Goal: Task Accomplishment & Management: Manage account settings

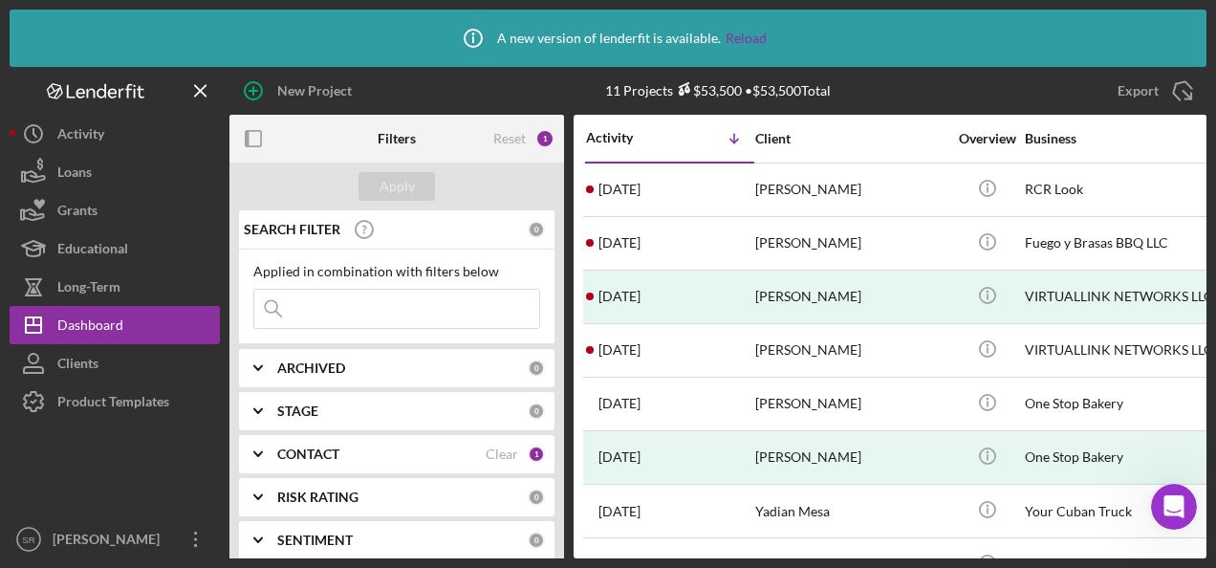
click at [406, 457] on div "CONTACT" at bounding box center [381, 453] width 208 height 15
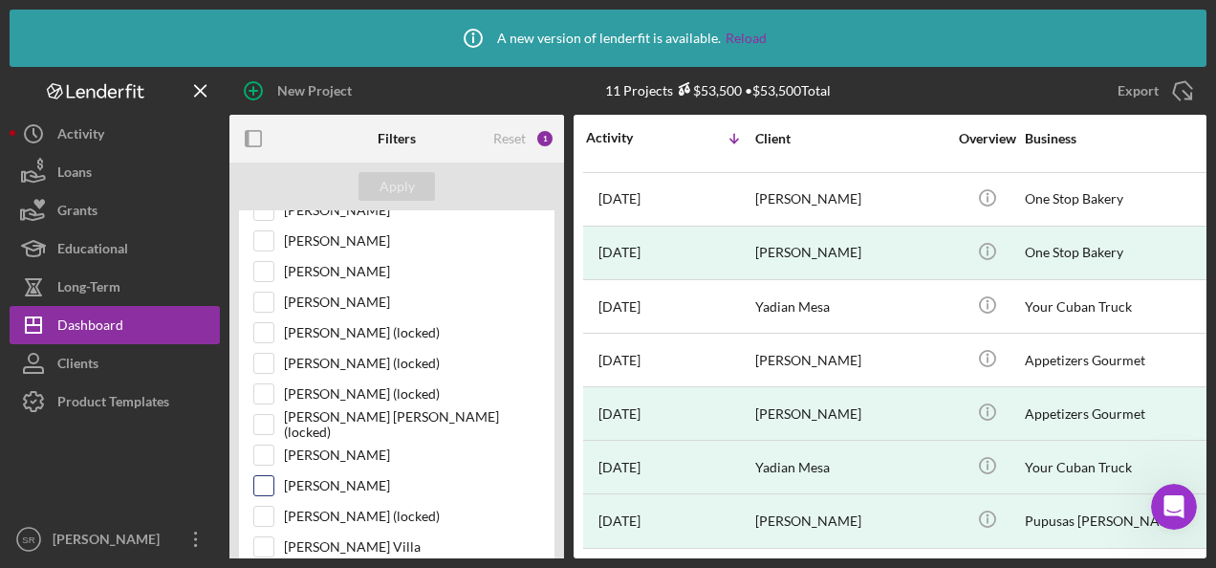
scroll to position [478, 0]
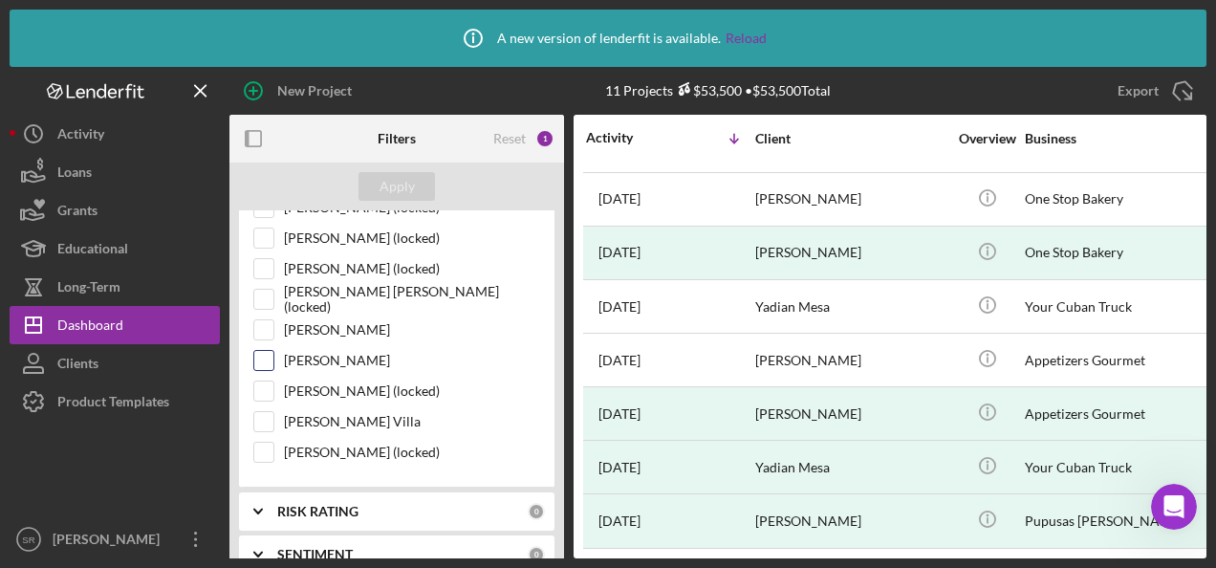
click at [321, 356] on label "[PERSON_NAME]" at bounding box center [412, 360] width 256 height 19
click at [273, 356] on input "[PERSON_NAME]" at bounding box center [263, 360] width 19 height 19
checkbox input "true"
click at [400, 185] on div "Apply" at bounding box center [396, 186] width 35 height 29
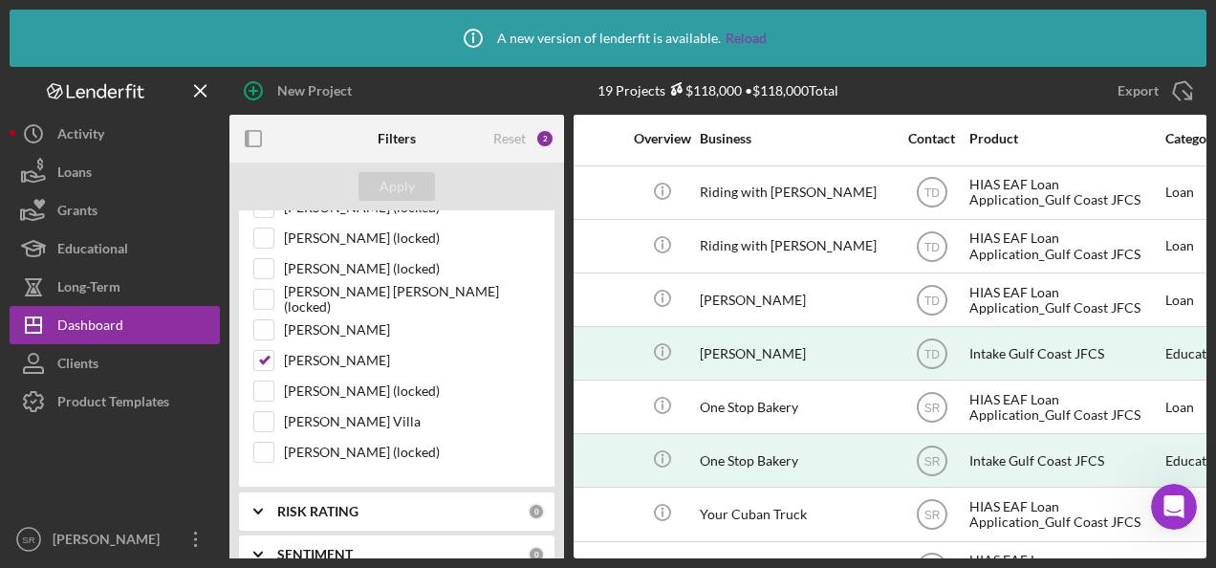
scroll to position [211, 340]
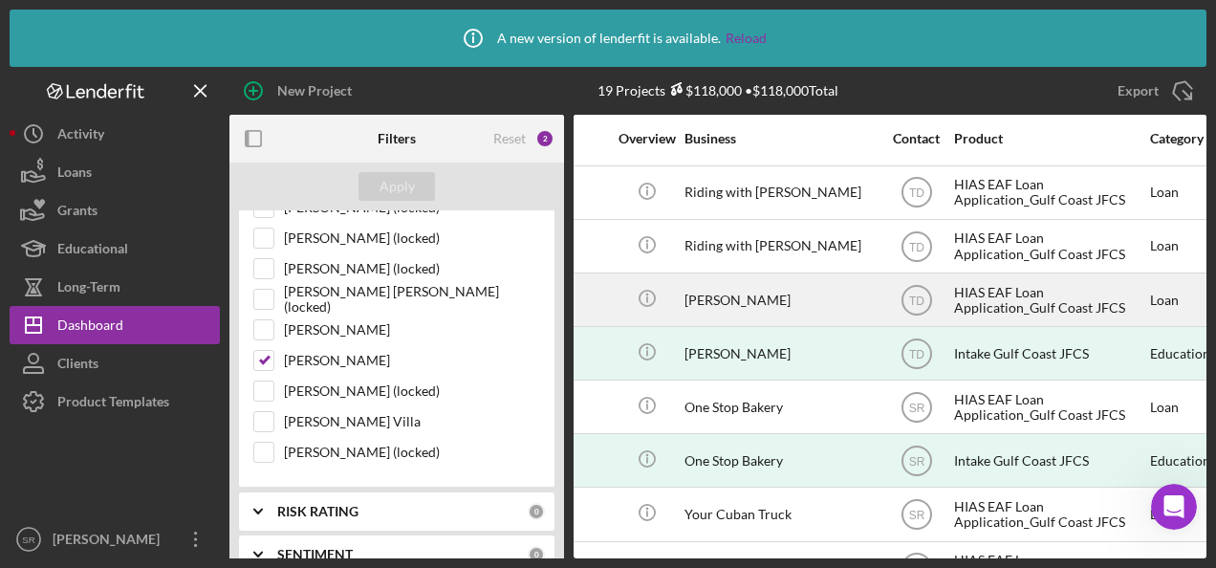
click at [708, 289] on div "[PERSON_NAME]" at bounding box center [779, 299] width 191 height 51
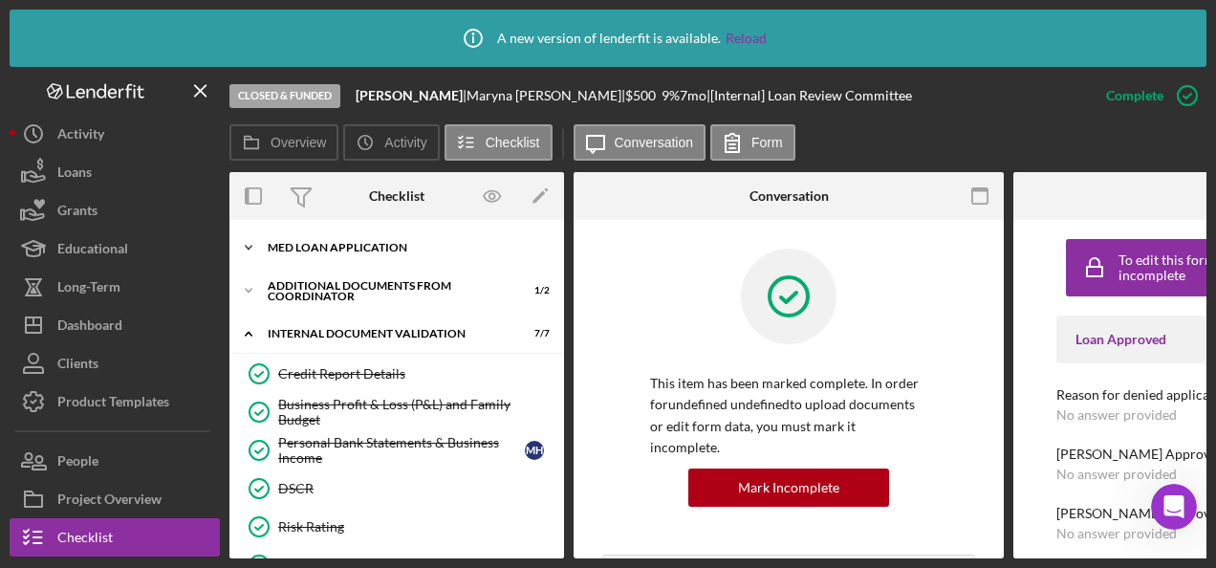
click at [342, 245] on div "MED Loan Application" at bounding box center [404, 247] width 272 height 11
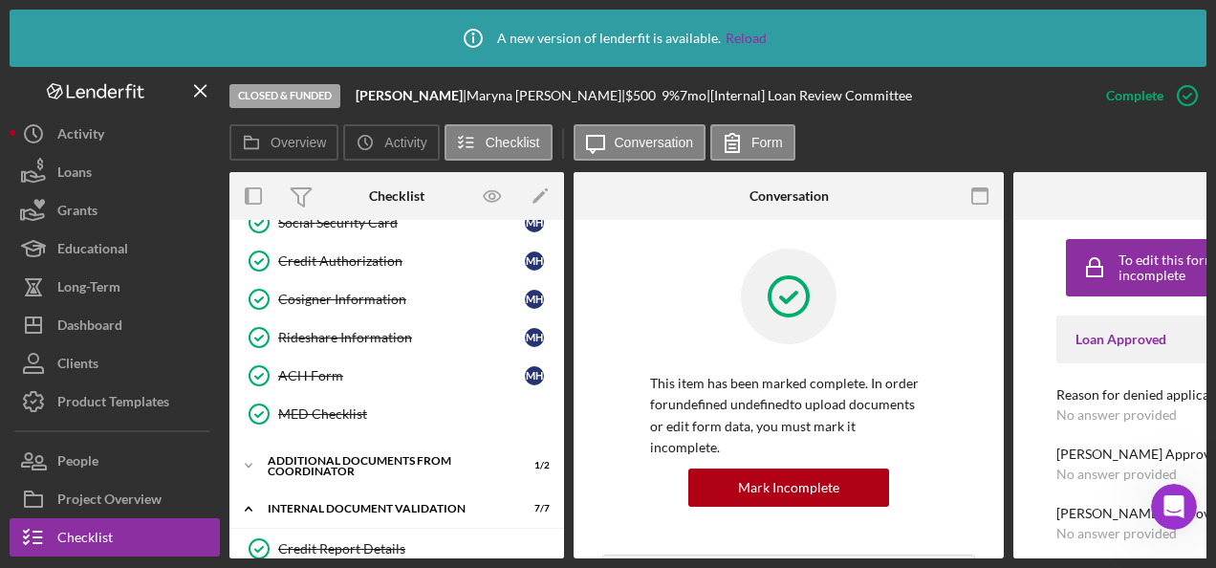
scroll to position [478, 0]
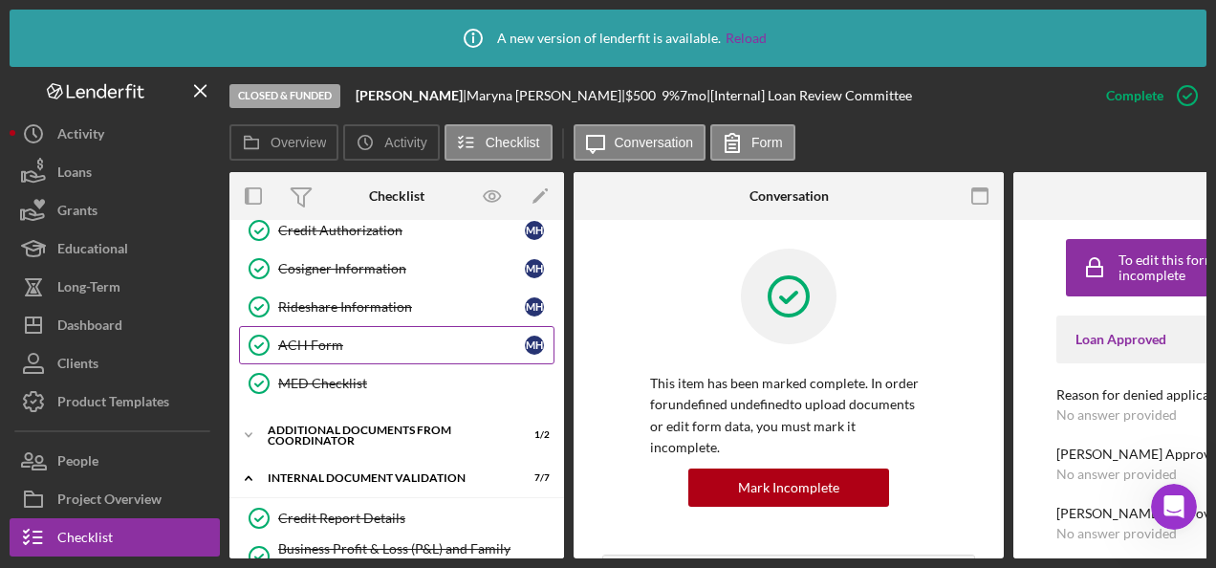
click at [340, 342] on div "ACH Form" at bounding box center [401, 344] width 247 height 15
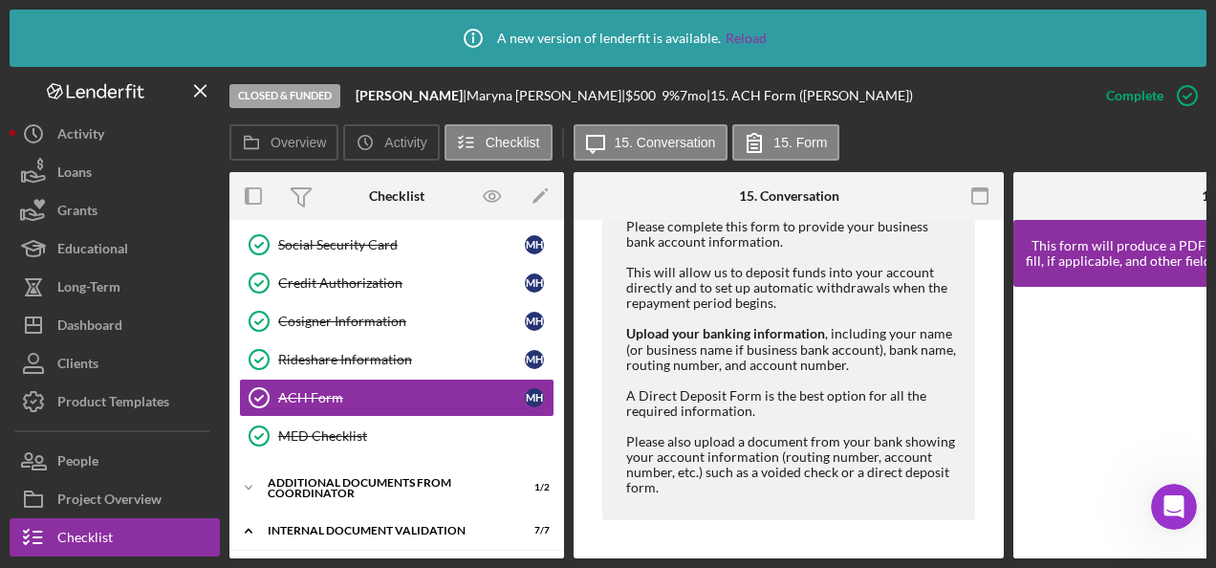
scroll to position [478, 0]
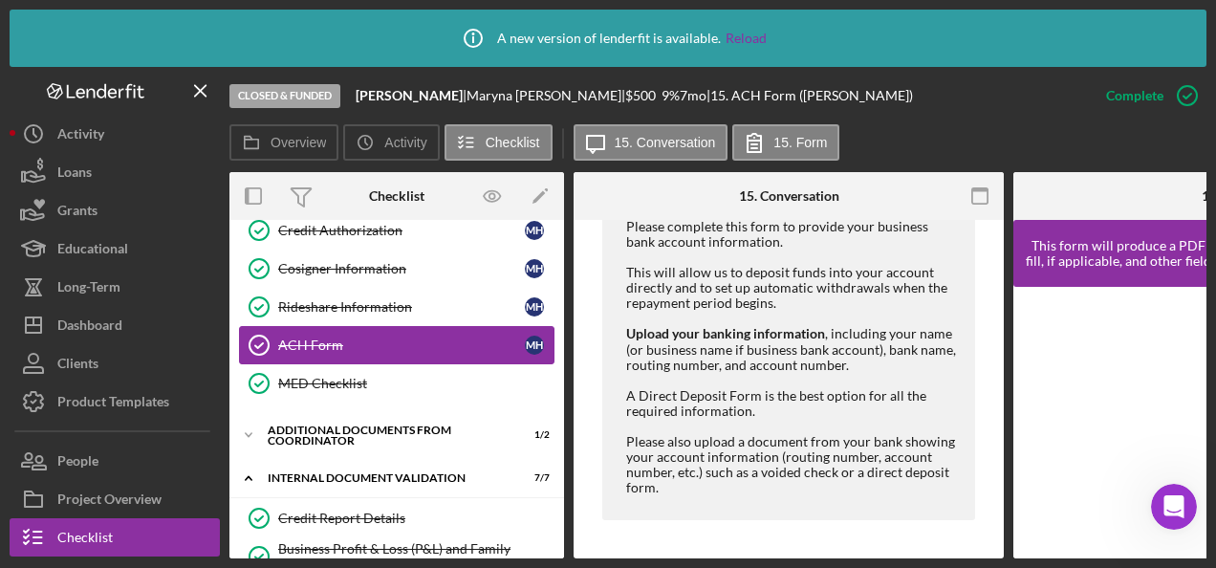
click at [334, 337] on div "ACH Form" at bounding box center [401, 344] width 247 height 15
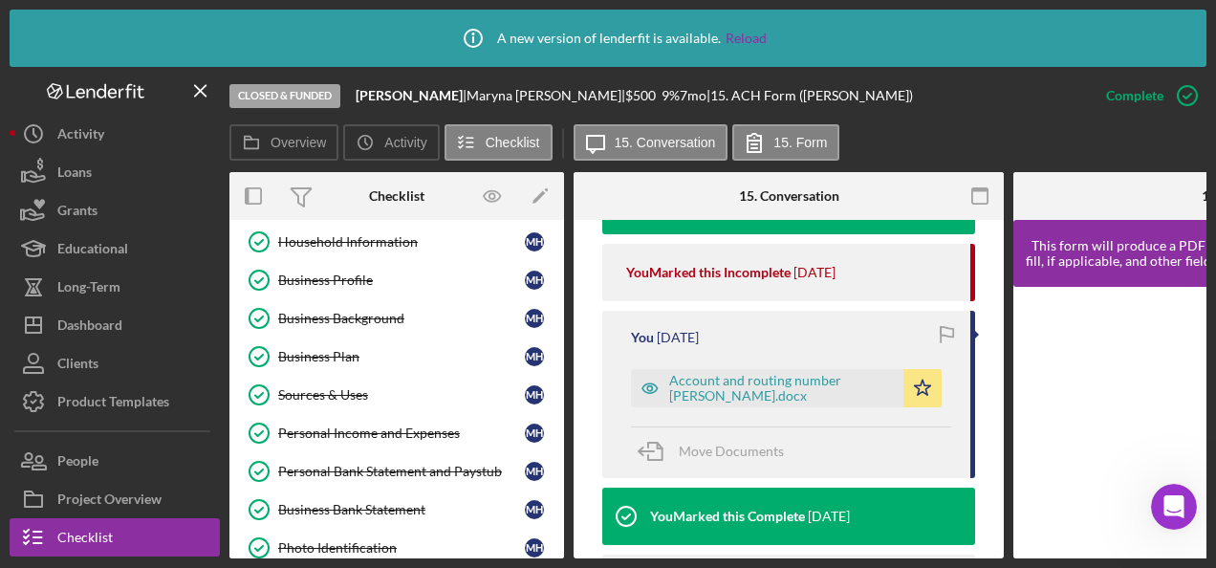
scroll to position [0, 0]
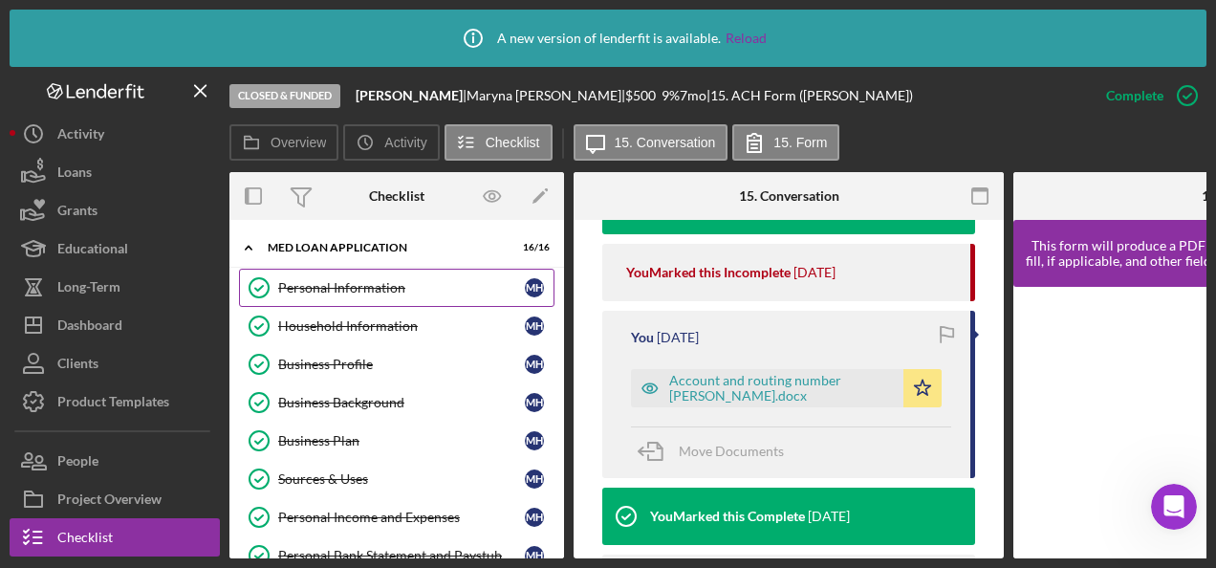
click at [367, 294] on link "Personal Information Personal Information M H" at bounding box center [396, 288] width 315 height 38
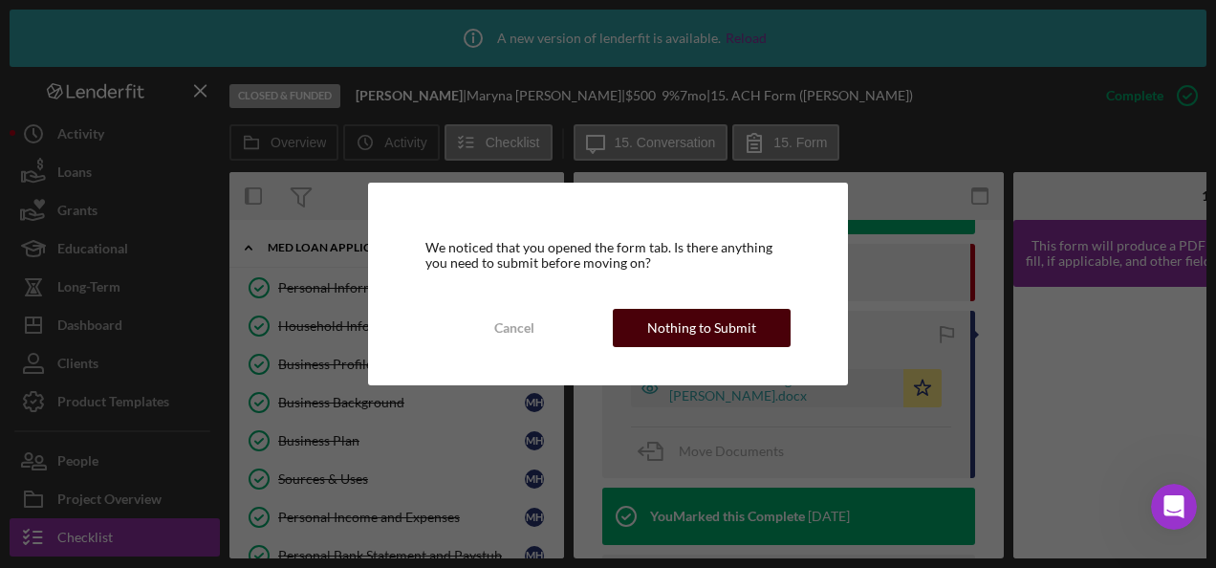
click at [689, 328] on div "Nothing to Submit" at bounding box center [701, 328] width 109 height 38
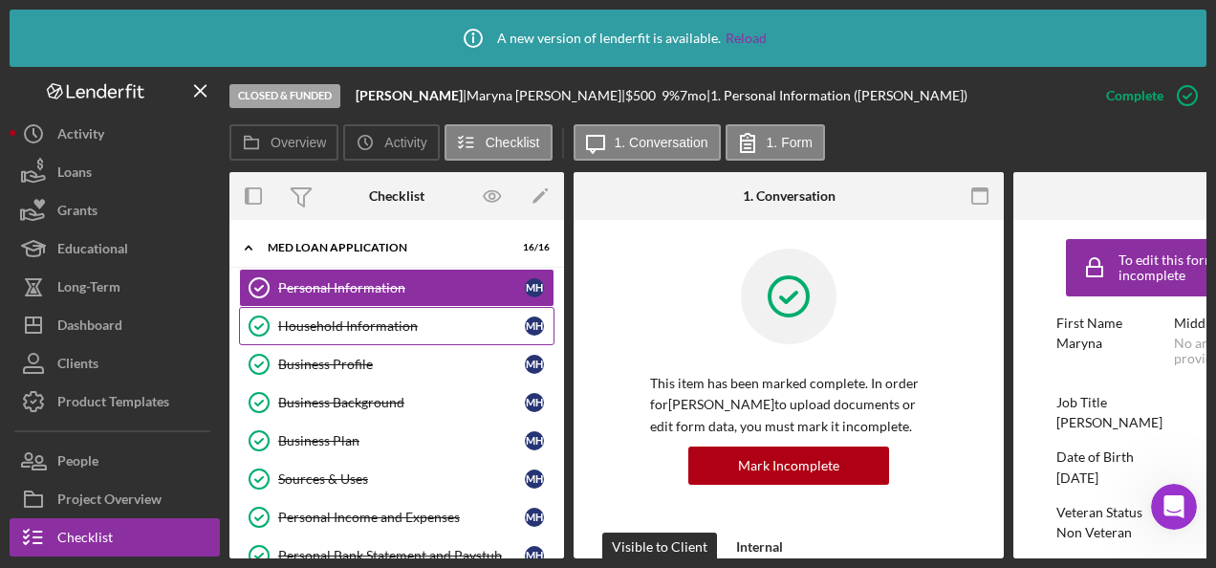
click at [338, 325] on div "Household Information" at bounding box center [401, 325] width 247 height 15
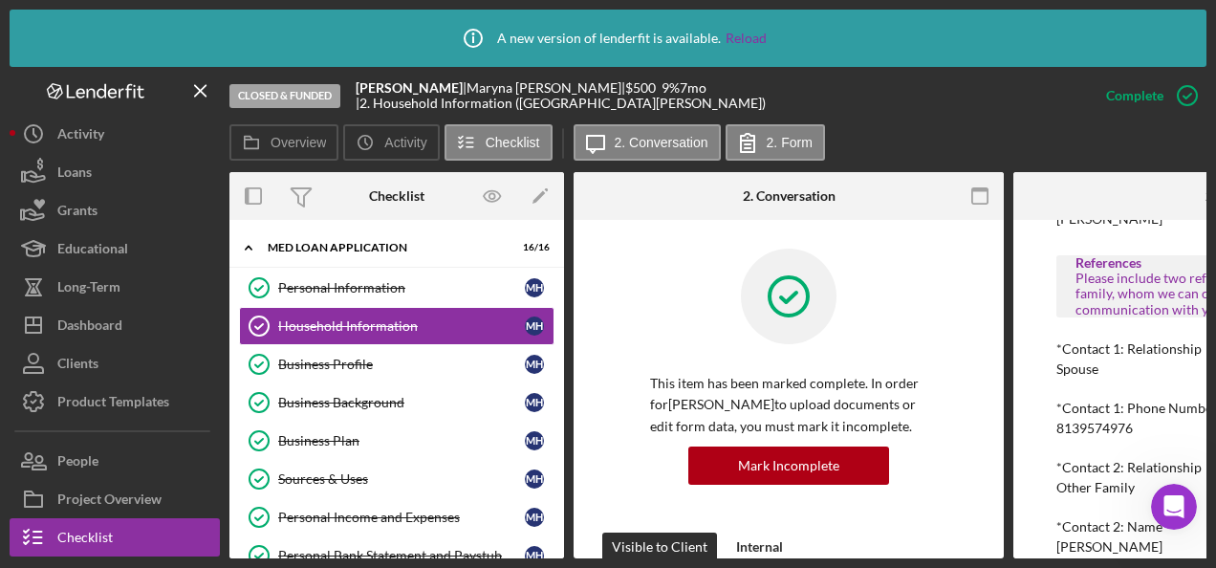
scroll to position [1609, 0]
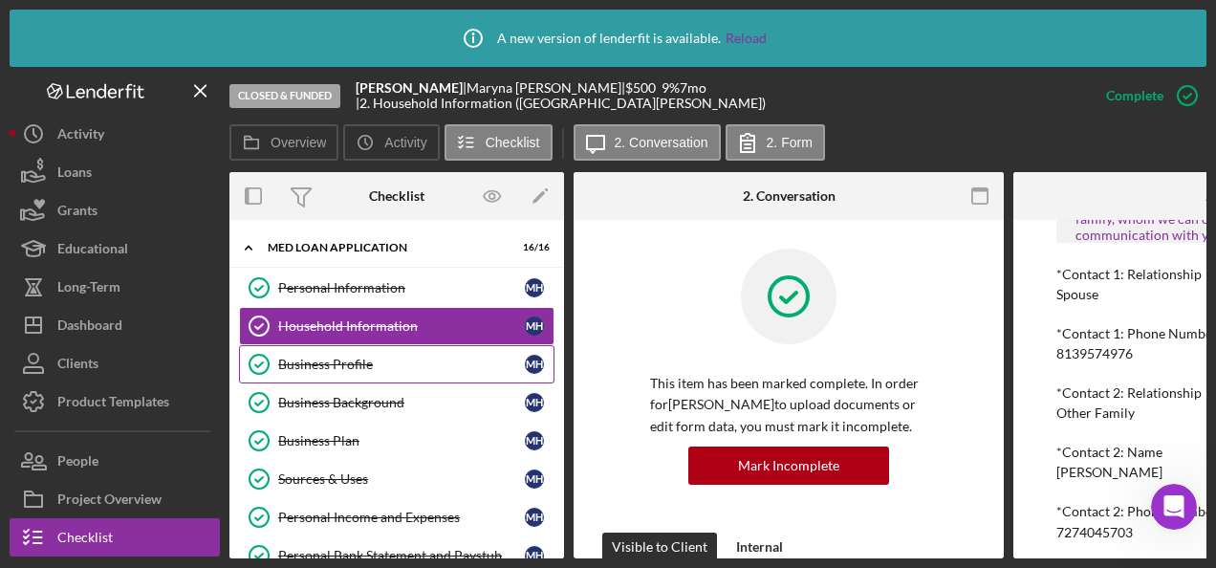
click at [354, 356] on div "Business Profile" at bounding box center [401, 363] width 247 height 15
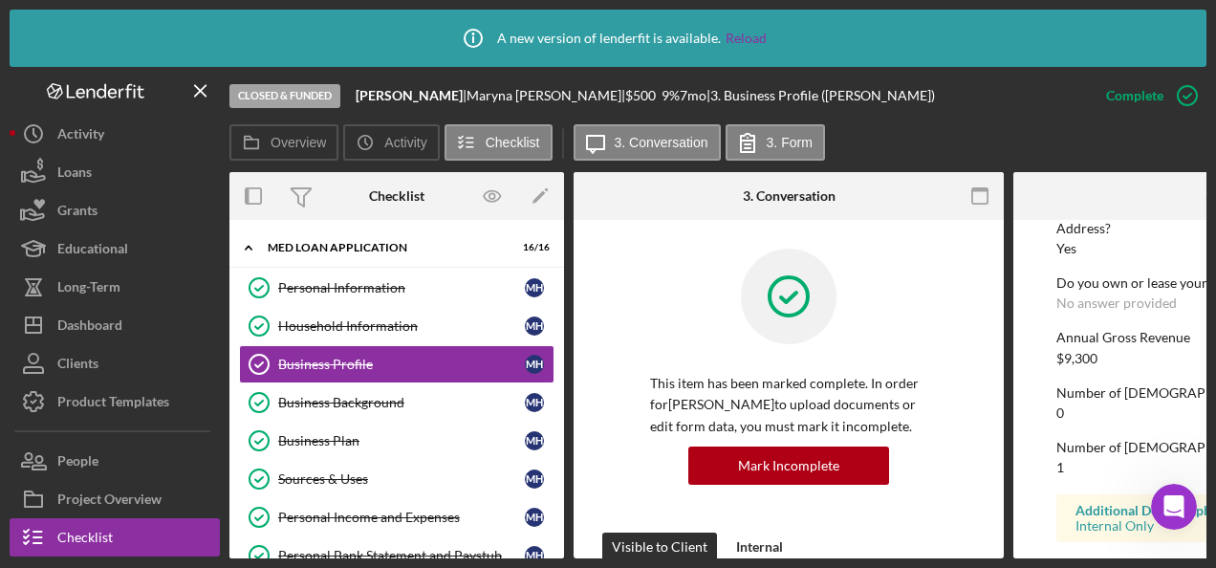
scroll to position [1124, 0]
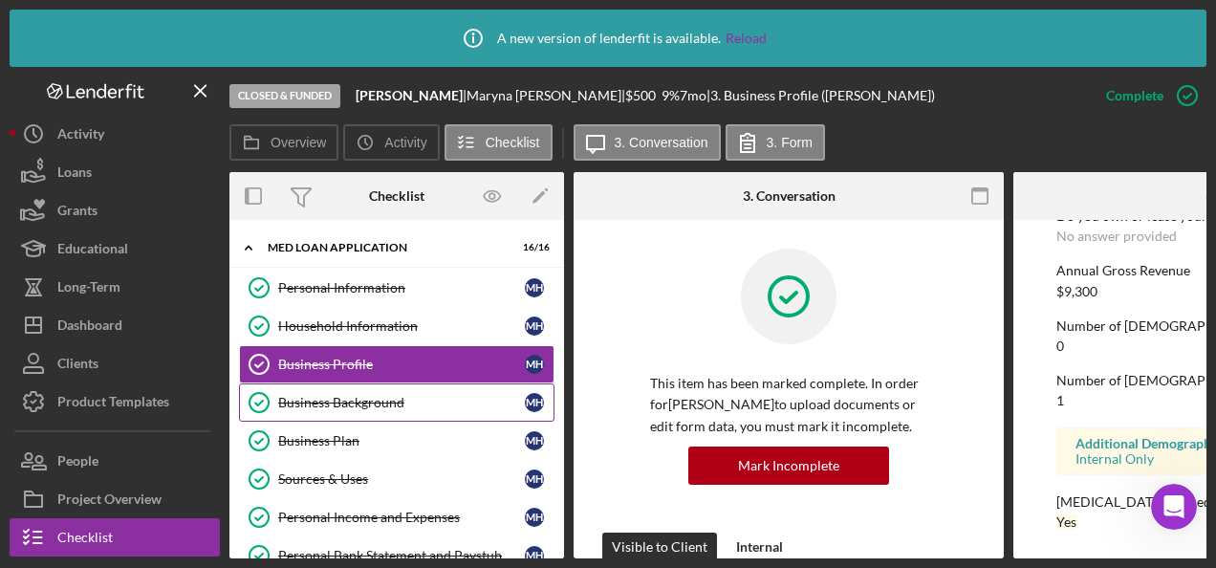
click at [365, 400] on div "Business Background" at bounding box center [401, 402] width 247 height 15
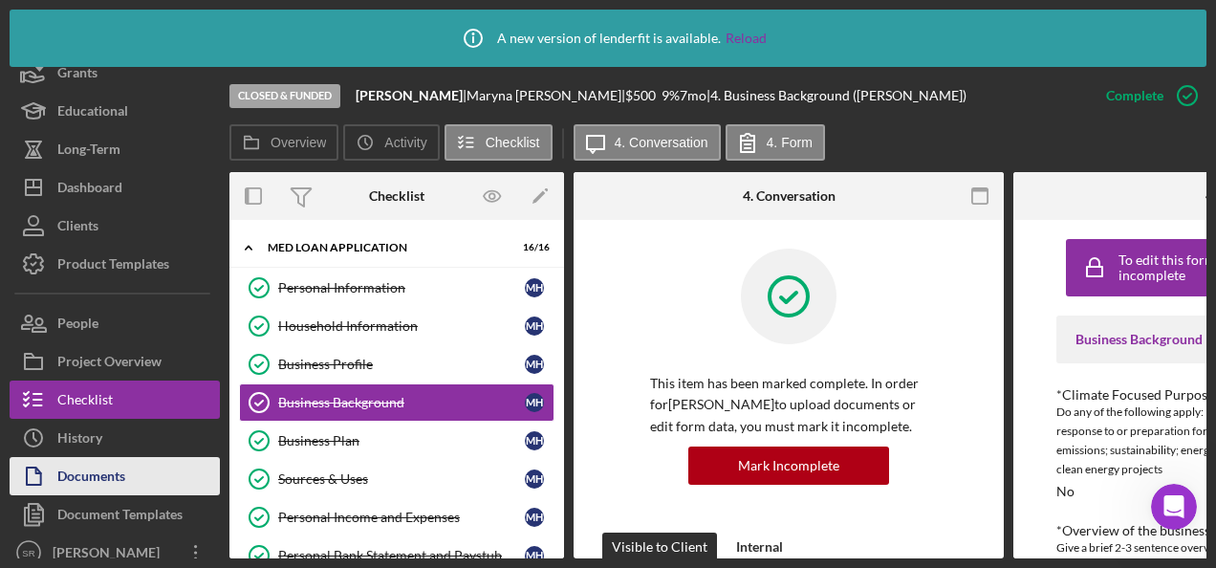
scroll to position [151, 0]
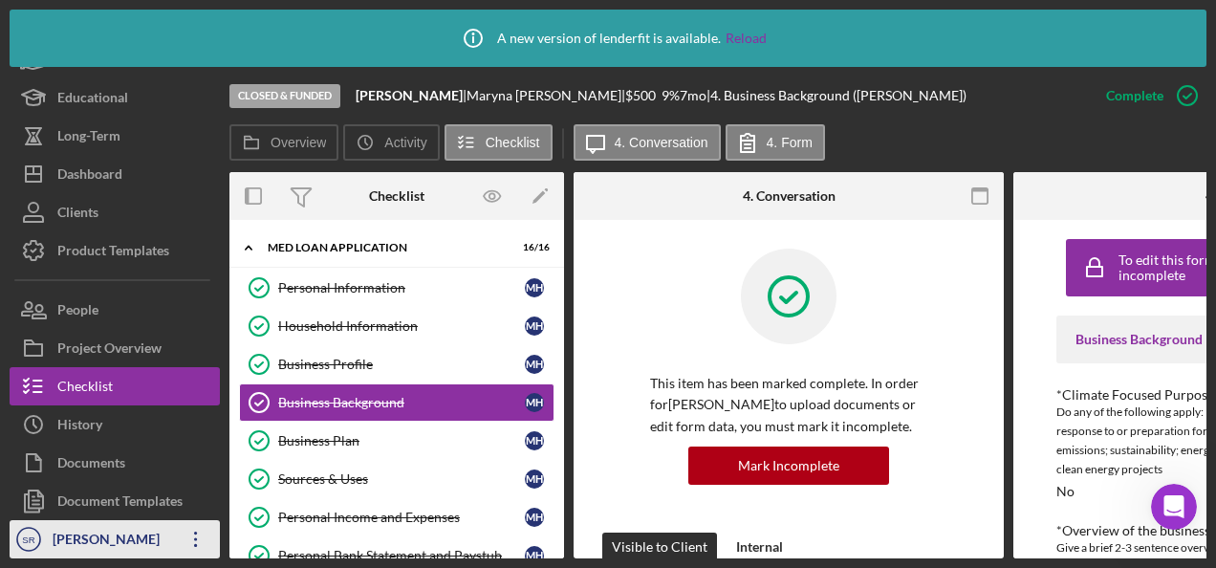
click at [161, 541] on div "[PERSON_NAME]" at bounding box center [110, 541] width 124 height 43
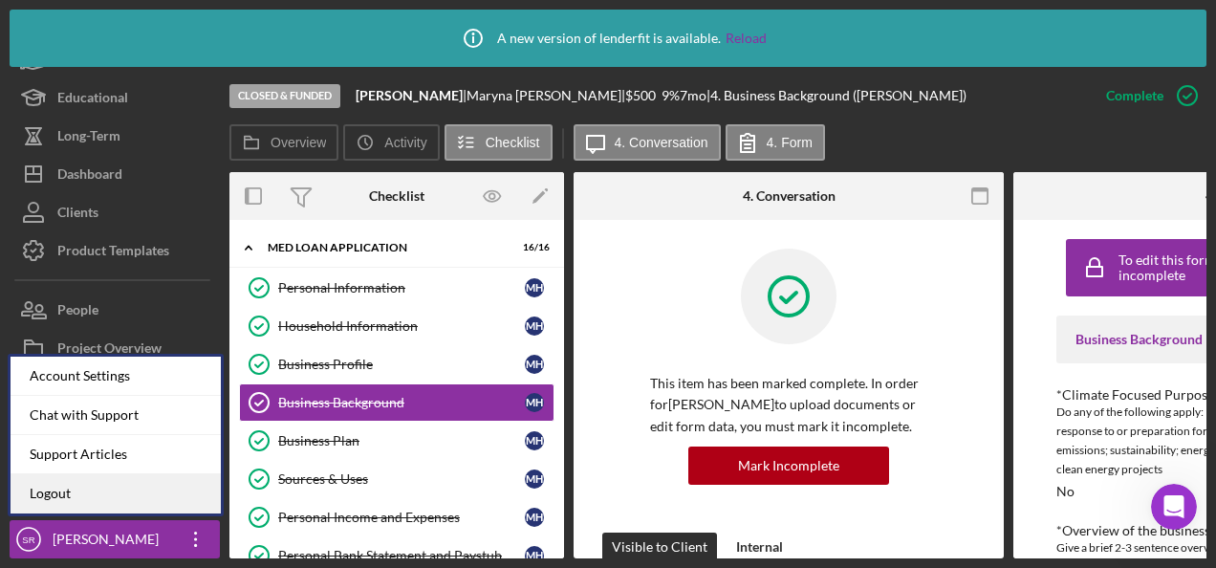
click at [115, 495] on link "Logout" at bounding box center [116, 493] width 210 height 39
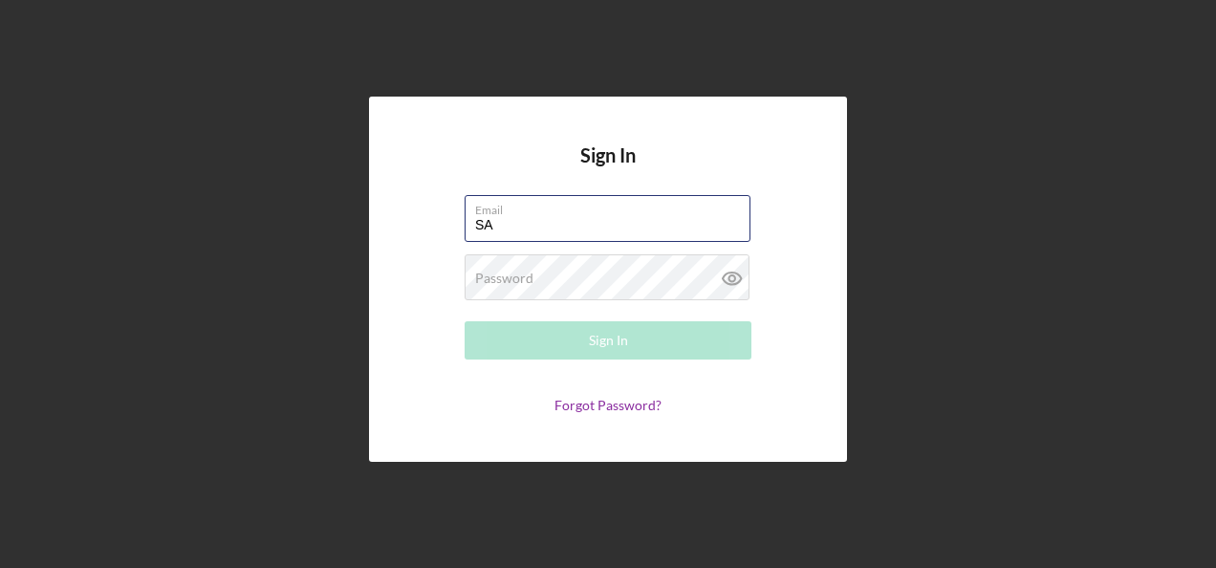
type input "[PERSON_NAME][EMAIL_ADDRESS][PERSON_NAME][DOMAIN_NAME]"
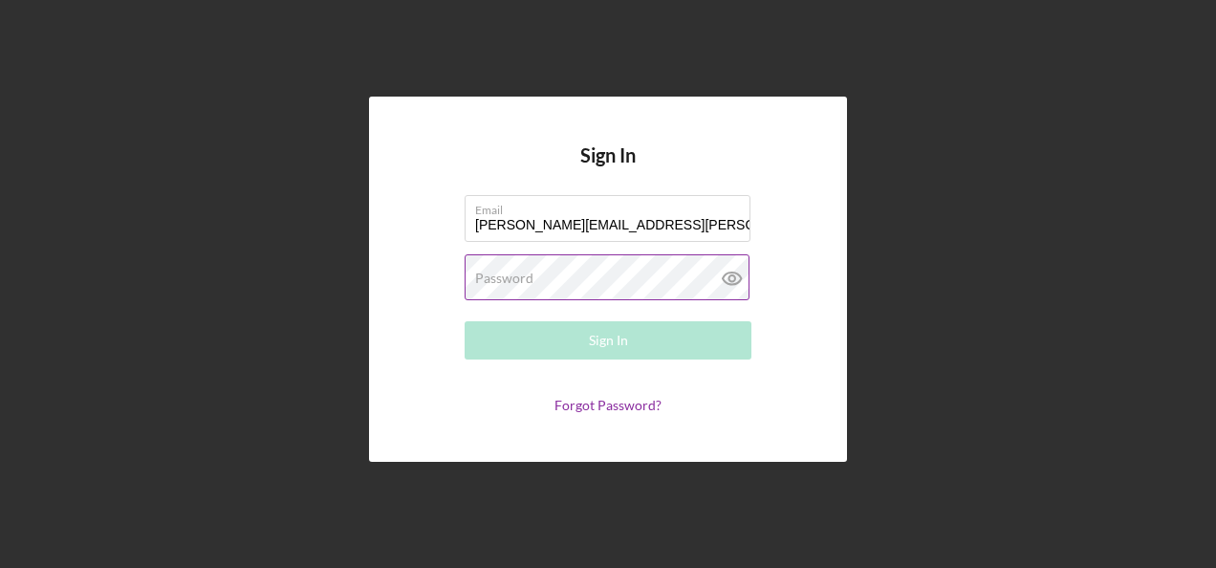
click at [512, 279] on label "Password" at bounding box center [504, 277] width 58 height 15
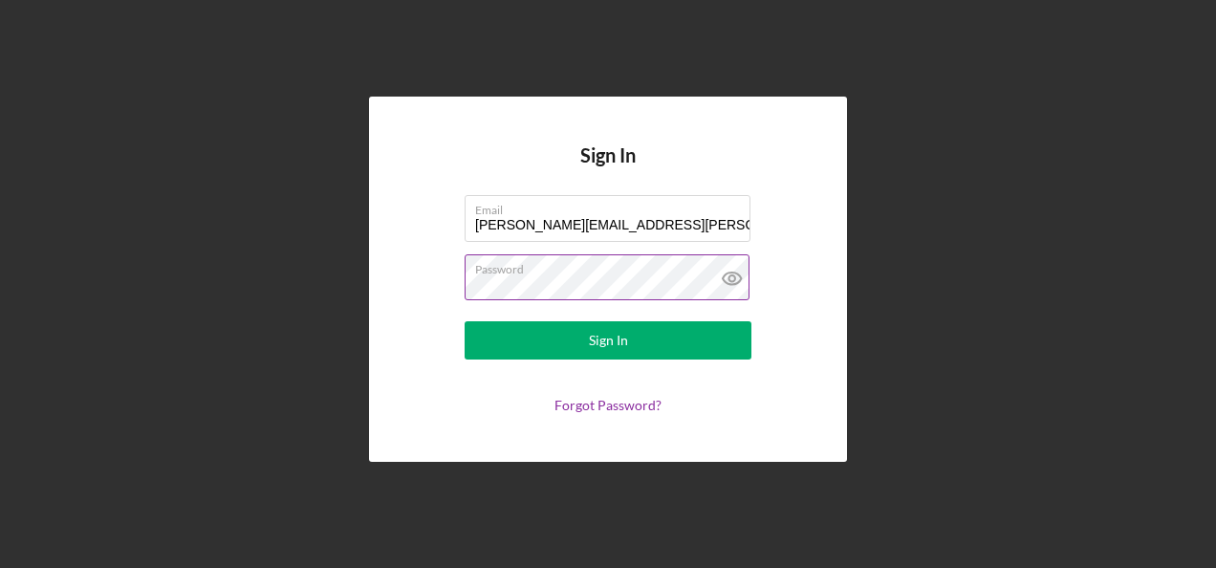
click at [464, 321] on button "Sign In" at bounding box center [607, 340] width 287 height 38
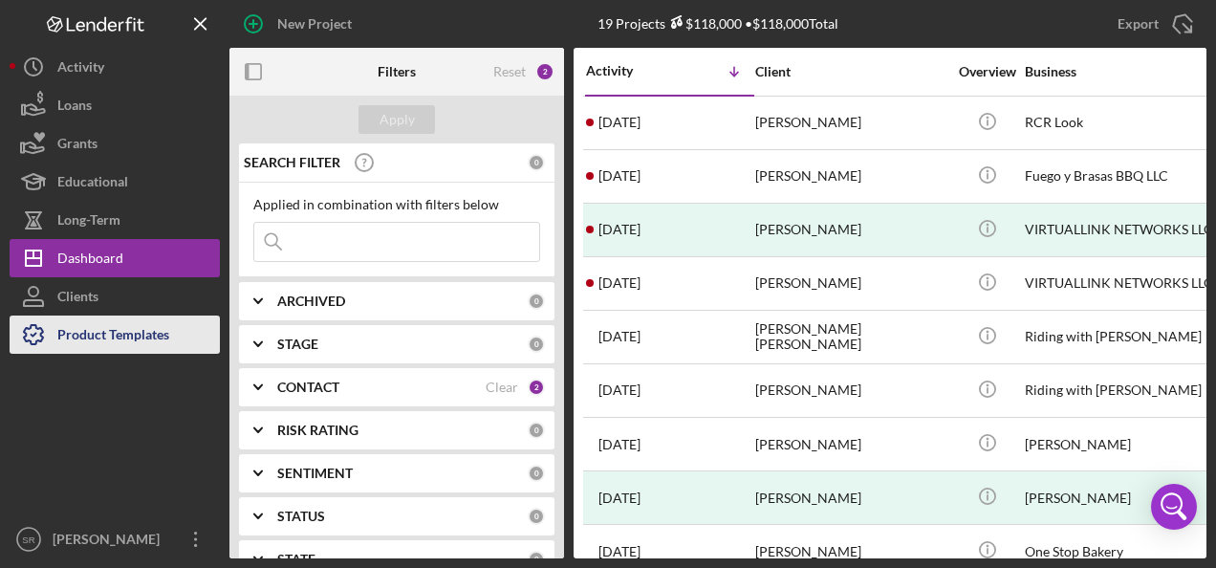
click at [92, 334] on div "Product Templates" at bounding box center [113, 336] width 112 height 43
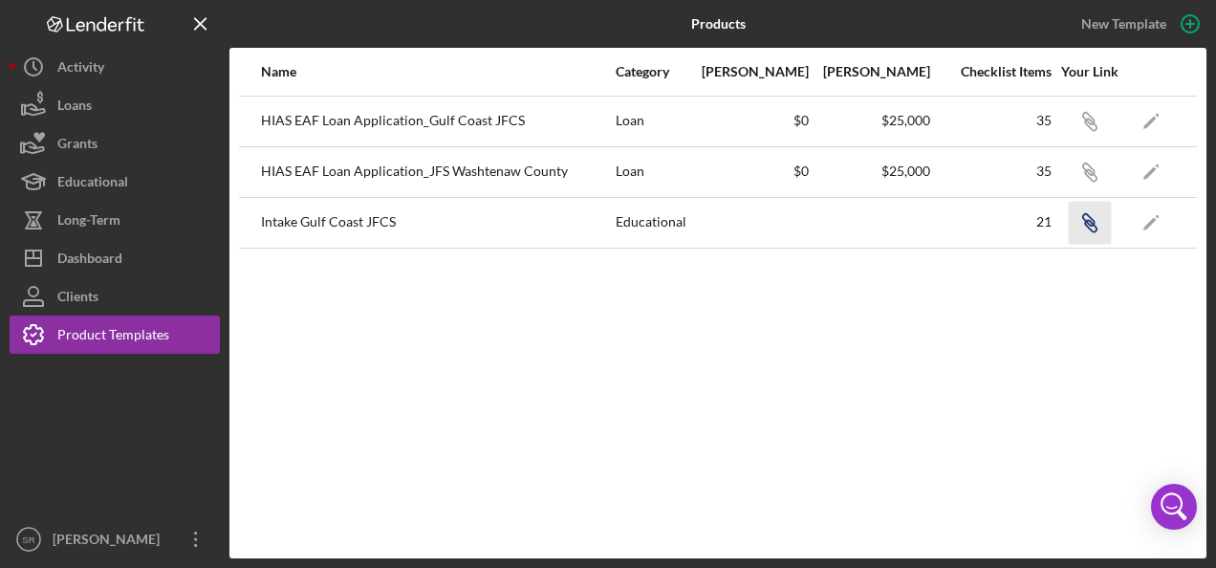
click at [1096, 216] on icon "Icon/Link" at bounding box center [1088, 222] width 43 height 43
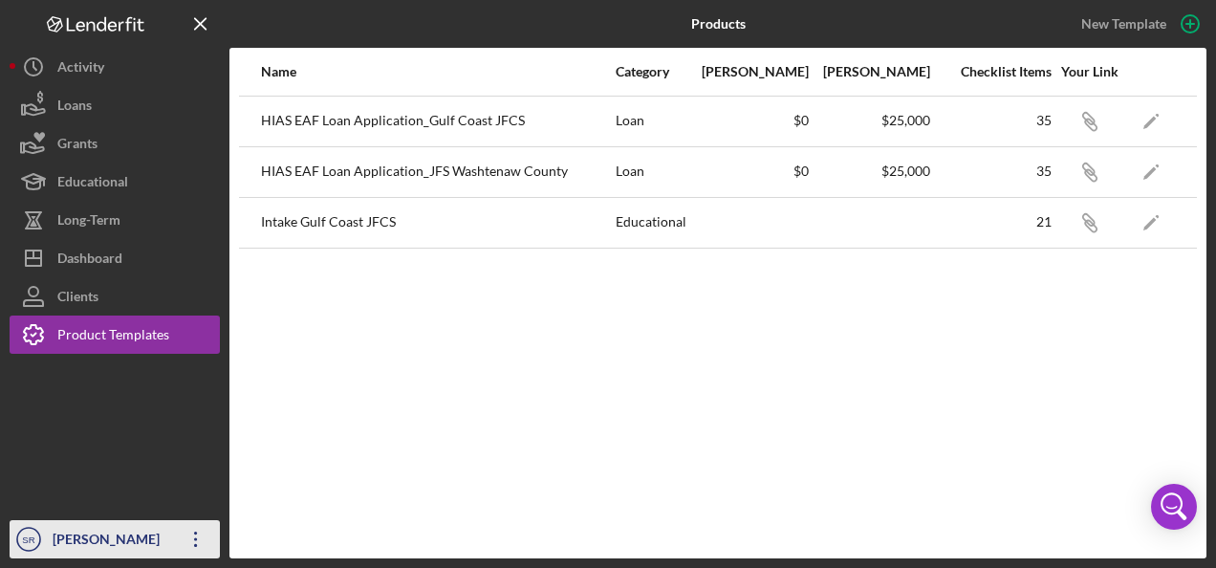
click at [166, 532] on div "[PERSON_NAME]" at bounding box center [110, 541] width 124 height 43
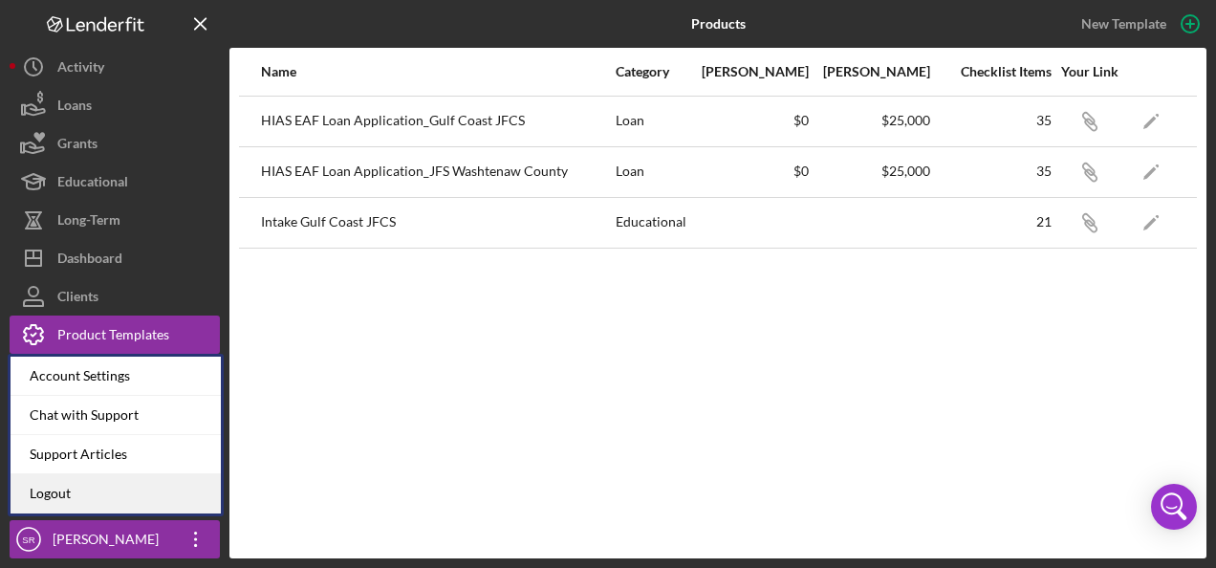
click at [157, 491] on link "Logout" at bounding box center [116, 493] width 210 height 39
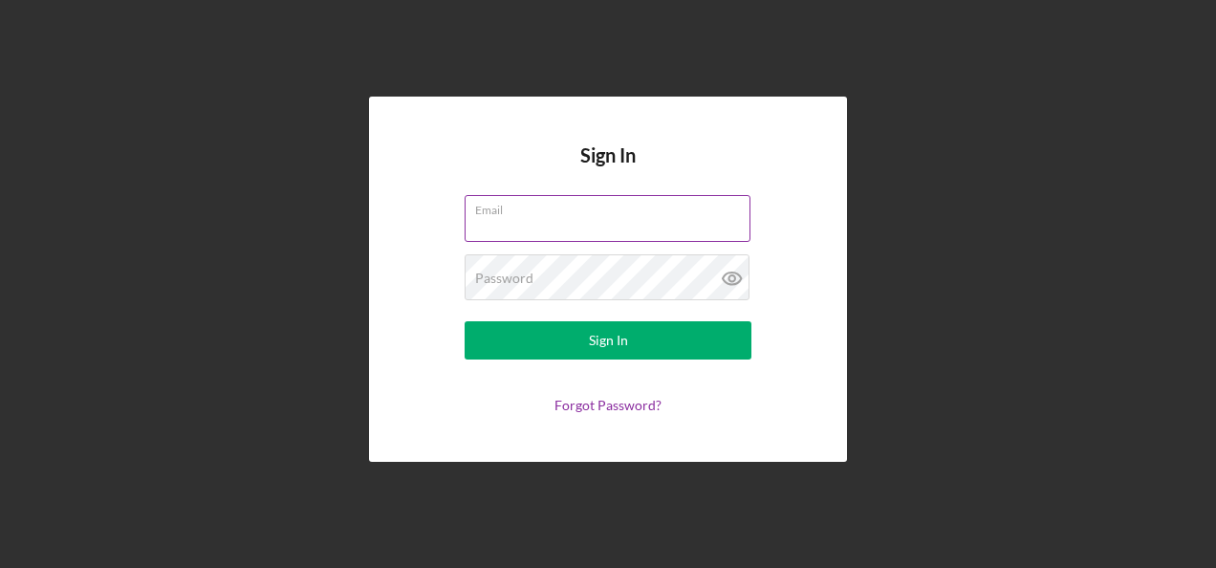
click at [521, 221] on input "Email" at bounding box center [607, 218] width 286 height 46
type input "sandra.romero@hiaseaf.org"
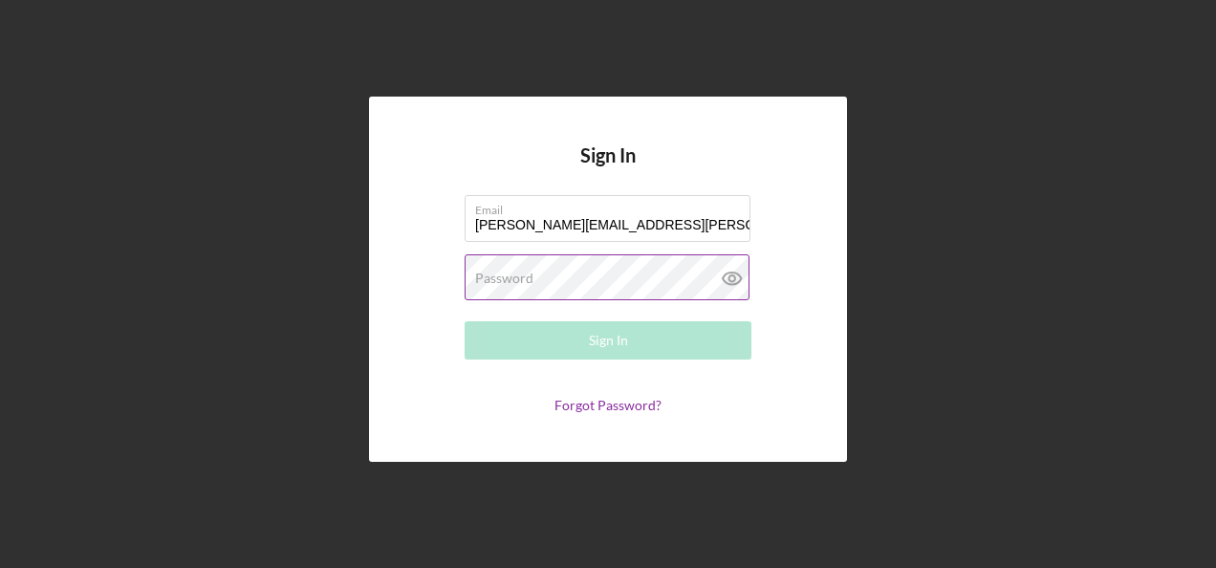
click at [503, 279] on label "Password" at bounding box center [504, 277] width 58 height 15
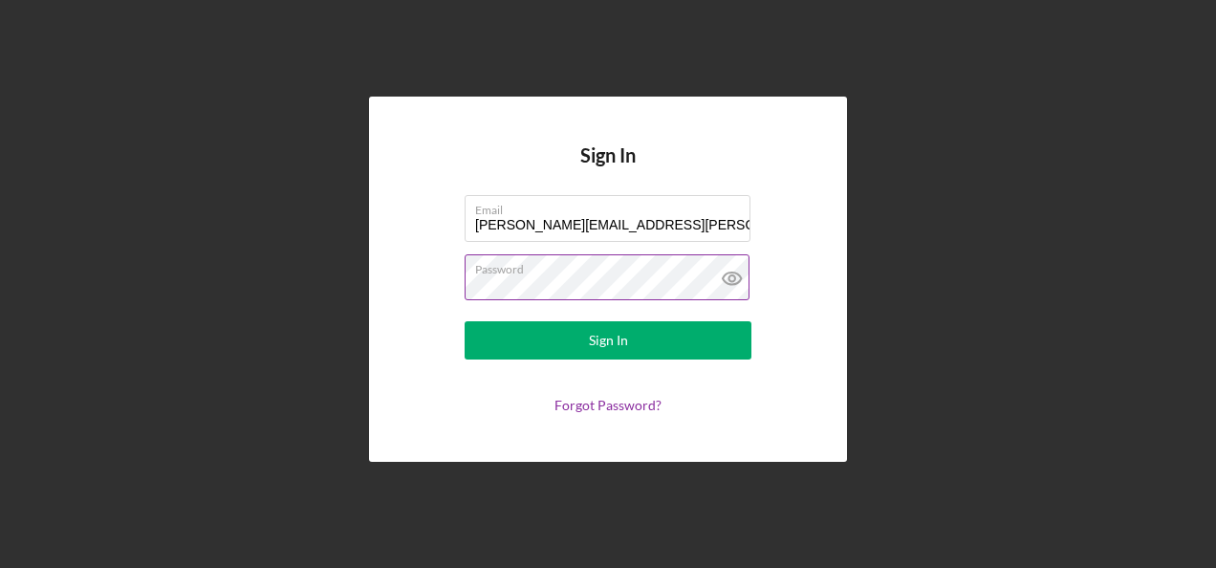
click at [464, 321] on button "Sign In" at bounding box center [607, 340] width 287 height 38
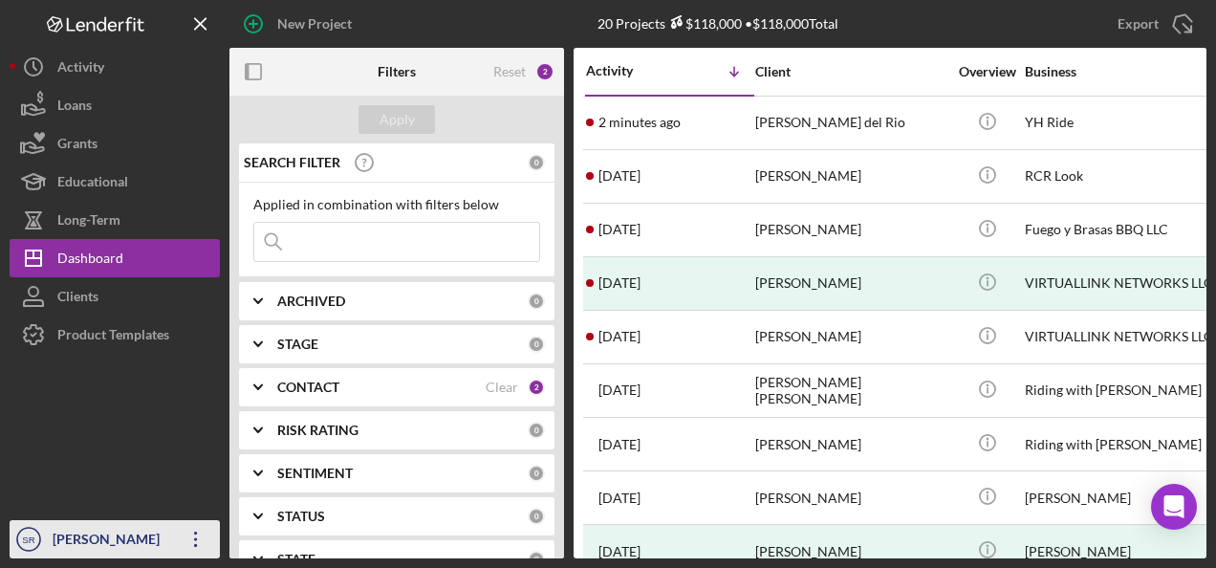
click at [90, 544] on div "[PERSON_NAME]" at bounding box center [110, 541] width 124 height 43
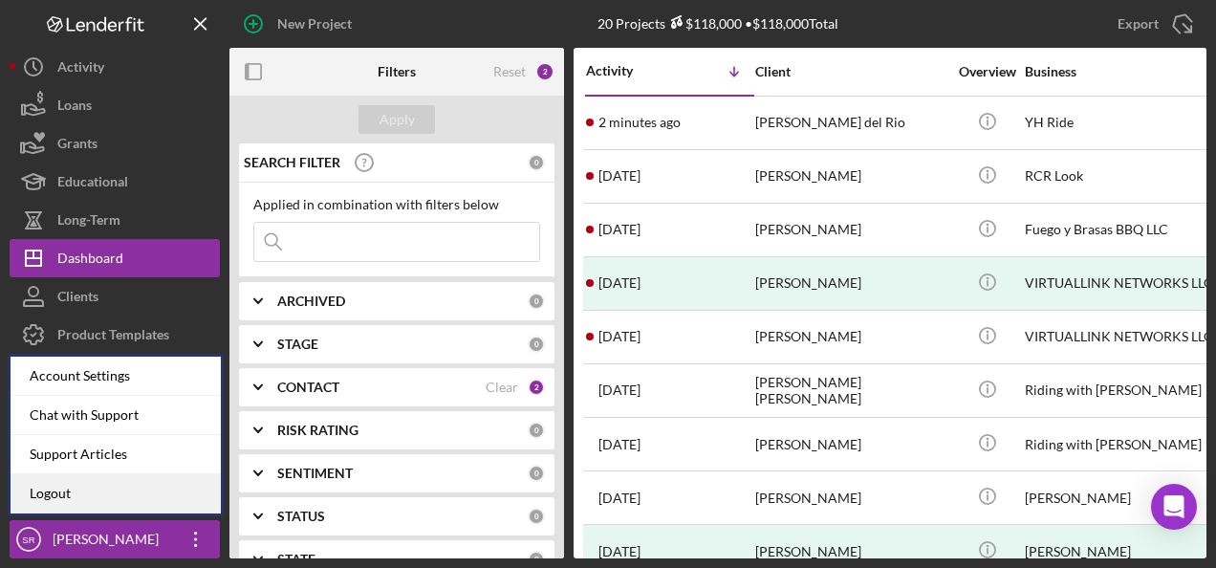
click at [89, 501] on link "Logout" at bounding box center [116, 493] width 210 height 39
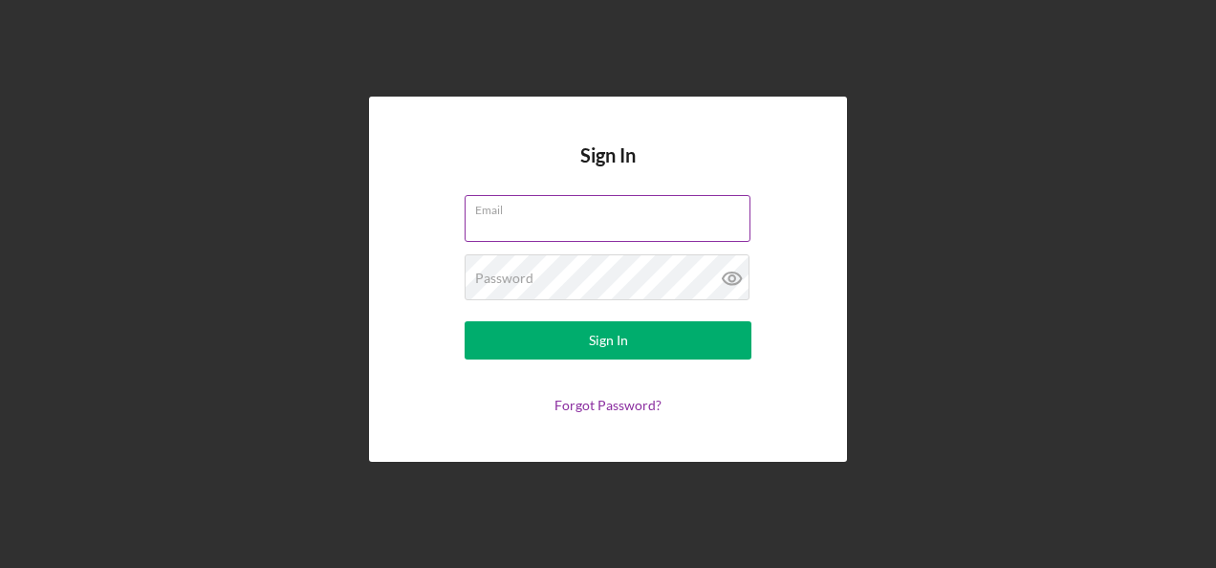
click at [493, 220] on input "Email" at bounding box center [607, 218] width 286 height 46
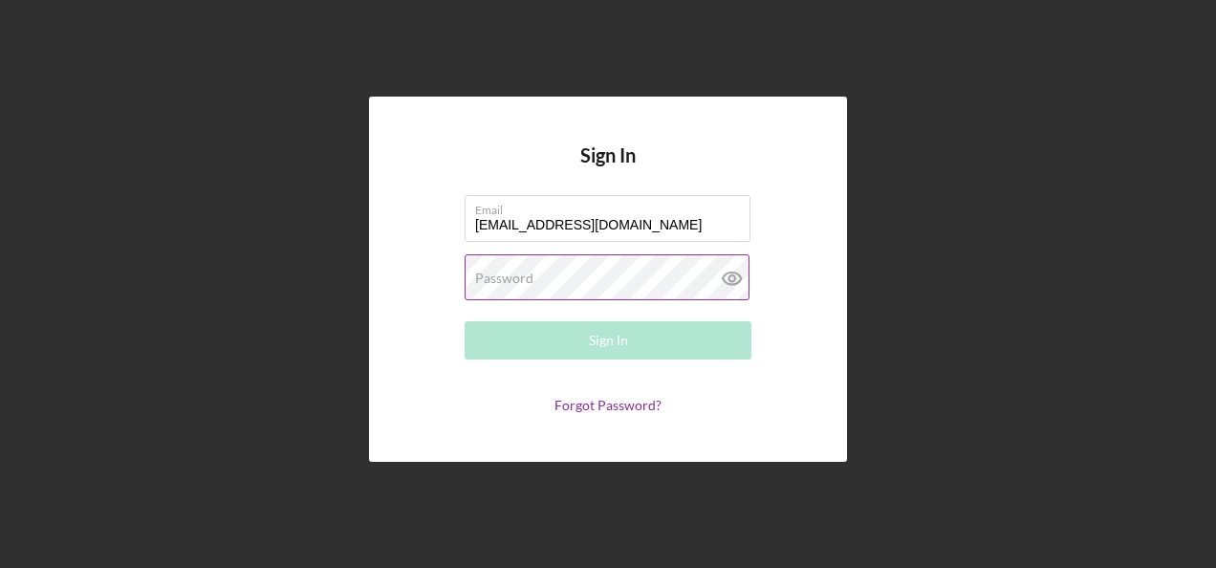
type input "yassygusman88@gmail.com"
click at [510, 278] on label "Password" at bounding box center [504, 277] width 58 height 15
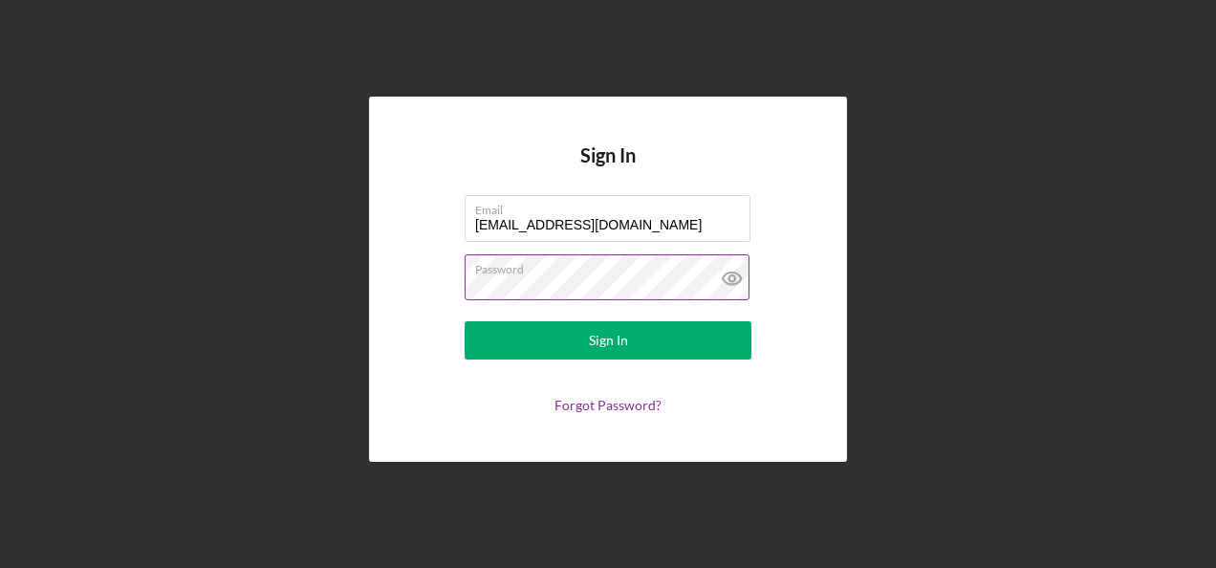
click at [464, 321] on button "Sign In" at bounding box center [607, 340] width 287 height 38
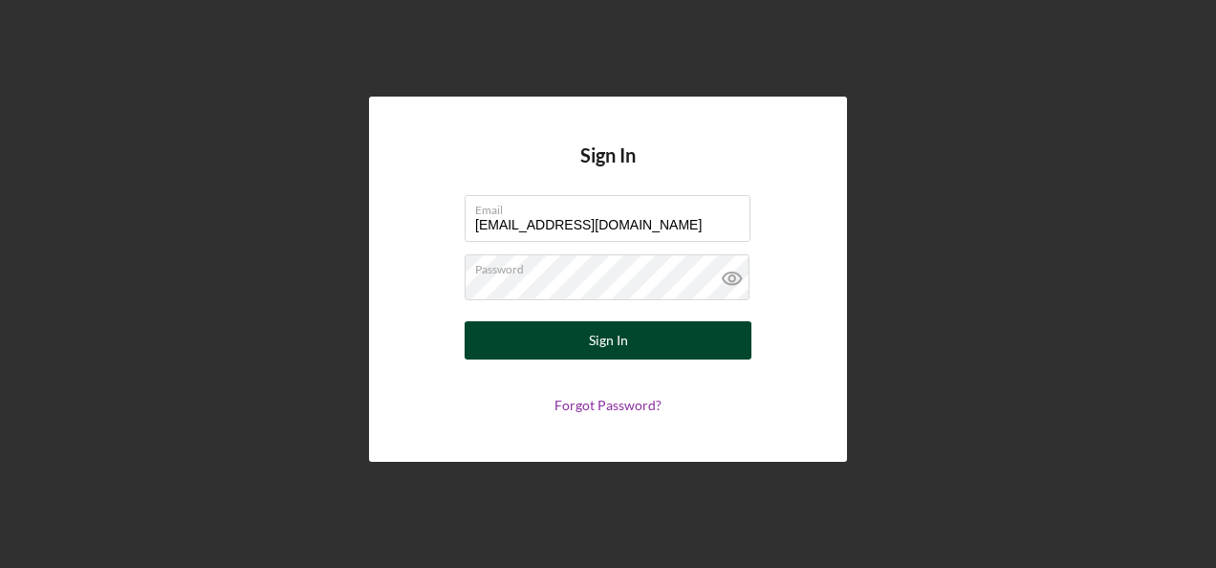
click at [689, 341] on button "Sign In" at bounding box center [607, 340] width 287 height 38
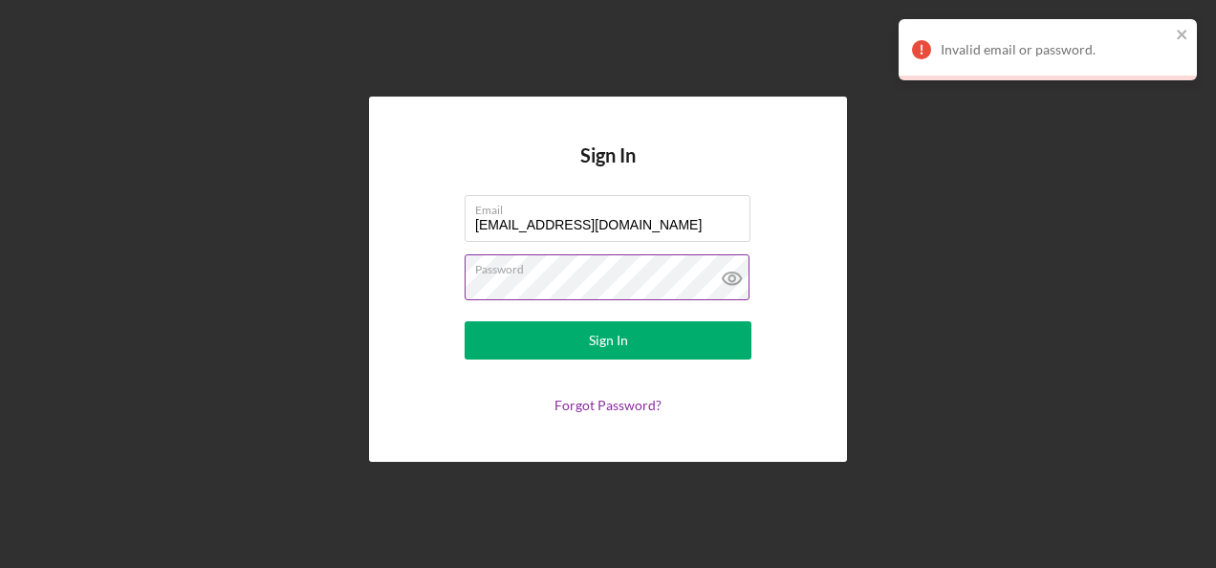
click at [732, 281] on icon at bounding box center [731, 278] width 6 height 6
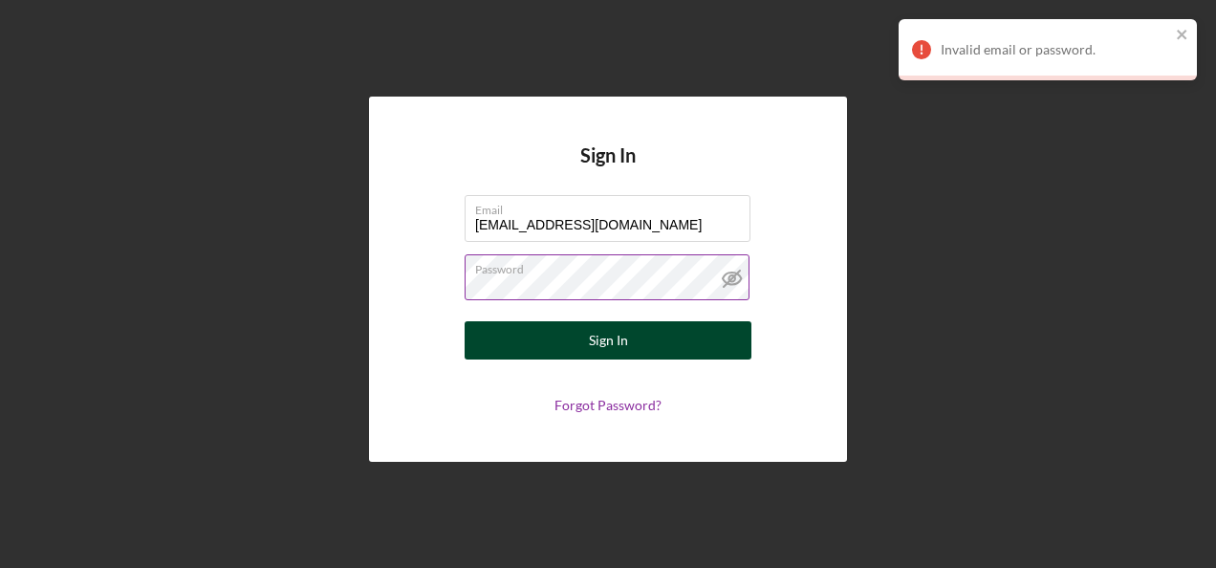
click at [693, 341] on button "Sign In" at bounding box center [607, 340] width 287 height 38
click at [697, 340] on button "Sign In" at bounding box center [607, 340] width 287 height 38
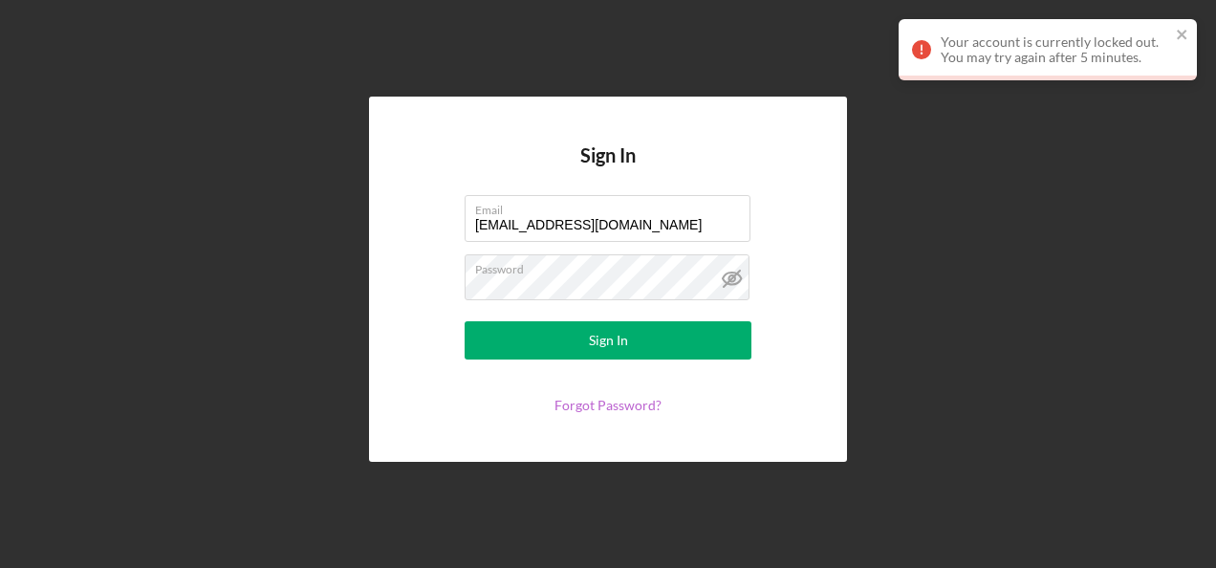
click at [590, 409] on link "Forgot Password?" at bounding box center [607, 405] width 107 height 16
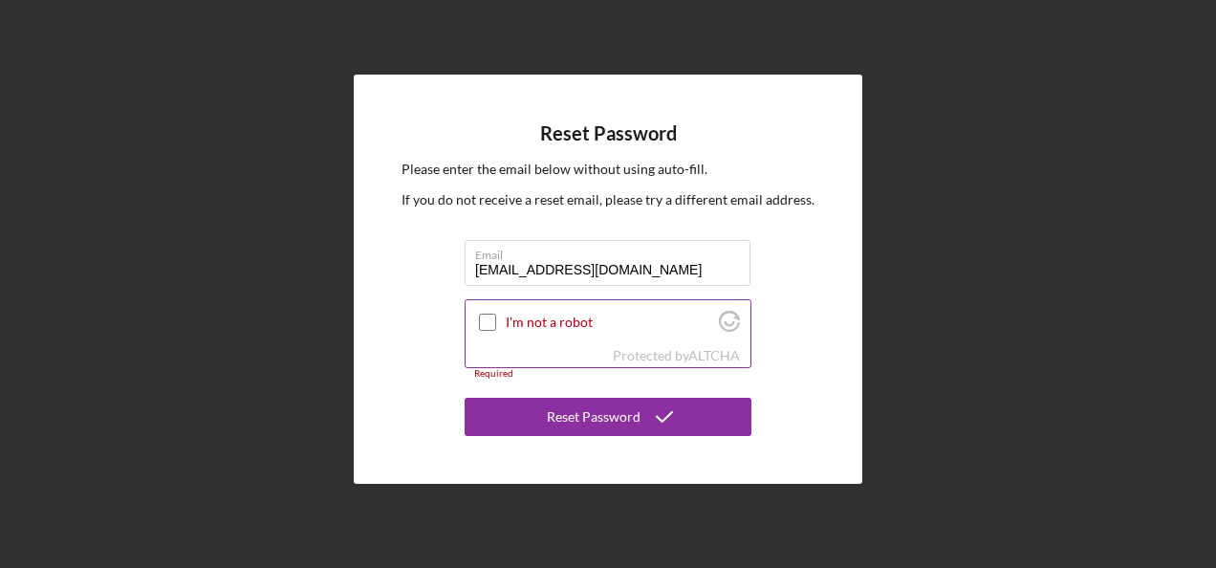
type input "yassygusman88@gmail.com"
click at [493, 325] on input "I'm not a robot" at bounding box center [487, 321] width 17 height 17
checkbox input "true"
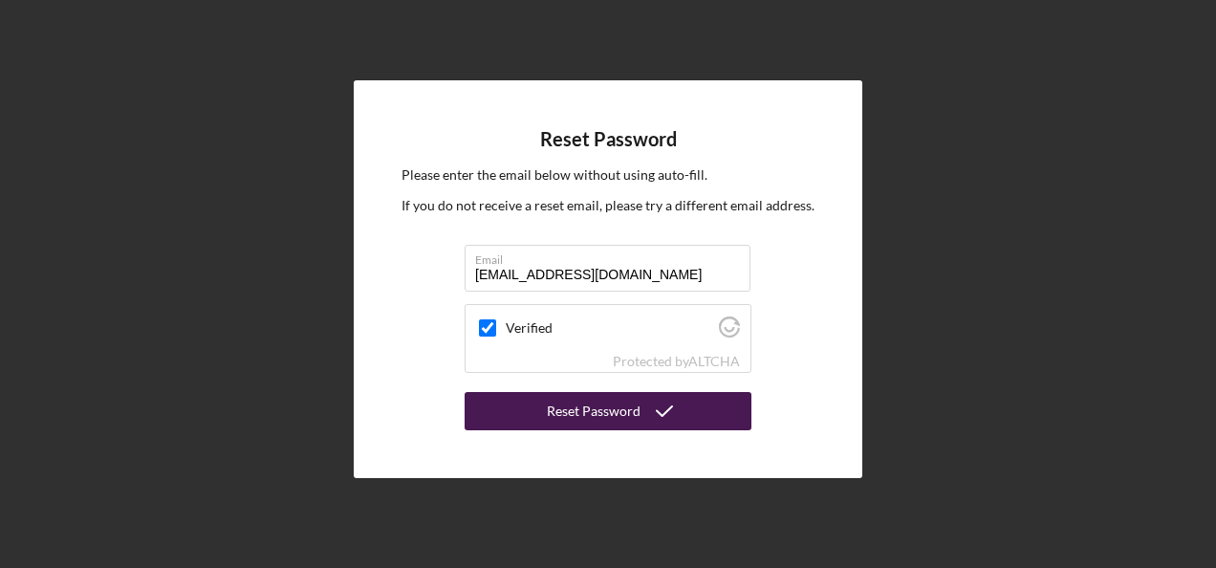
click at [562, 411] on div "Reset Password" at bounding box center [594, 411] width 94 height 38
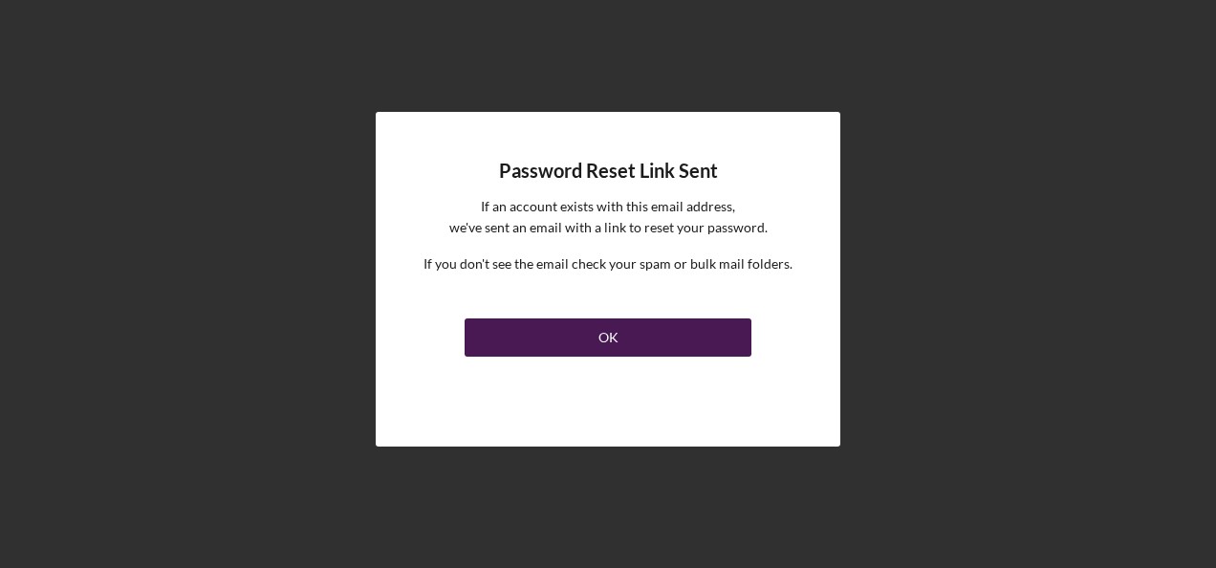
click at [610, 340] on div "OK" at bounding box center [608, 337] width 20 height 38
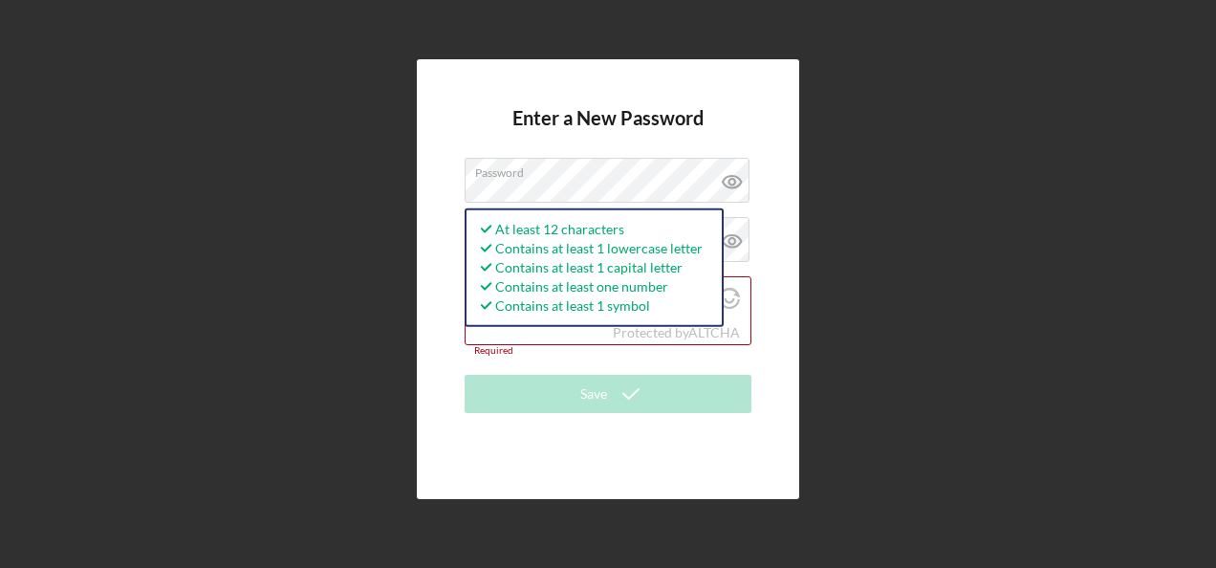
click at [783, 216] on div "Enter a New Password Password At least 12 characters Contains at least 1 lowerc…" at bounding box center [608, 279] width 382 height 440
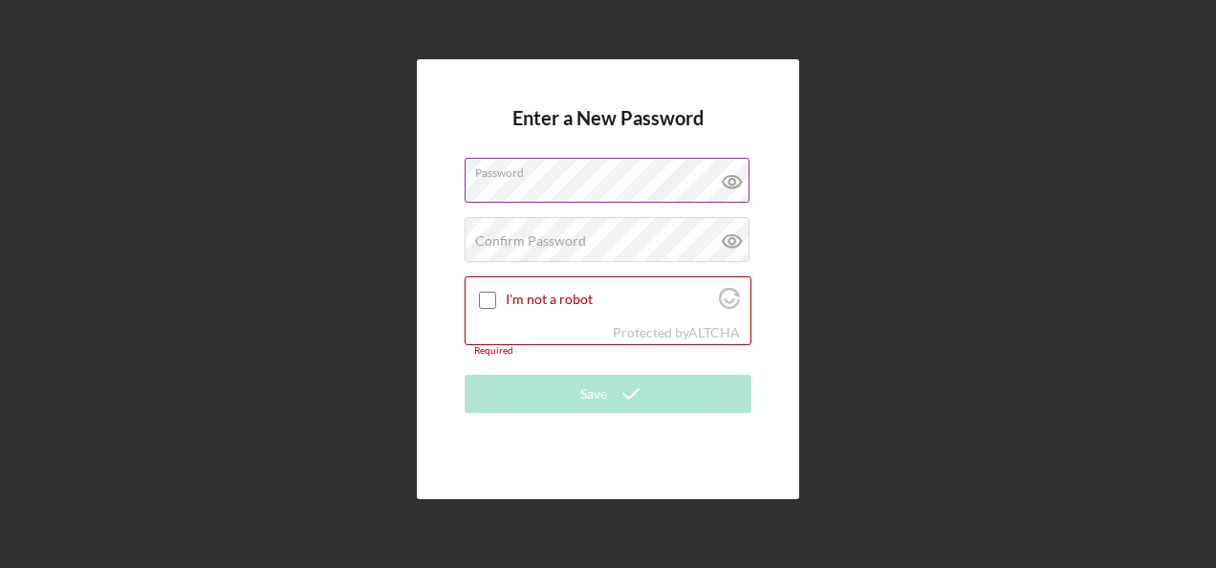
click at [732, 183] on icon at bounding box center [732, 182] width 48 height 48
click at [573, 239] on label "Confirm Password" at bounding box center [530, 240] width 111 height 15
click at [732, 243] on icon at bounding box center [732, 241] width 48 height 48
click at [492, 303] on input "I'm not a robot" at bounding box center [487, 299] width 17 height 17
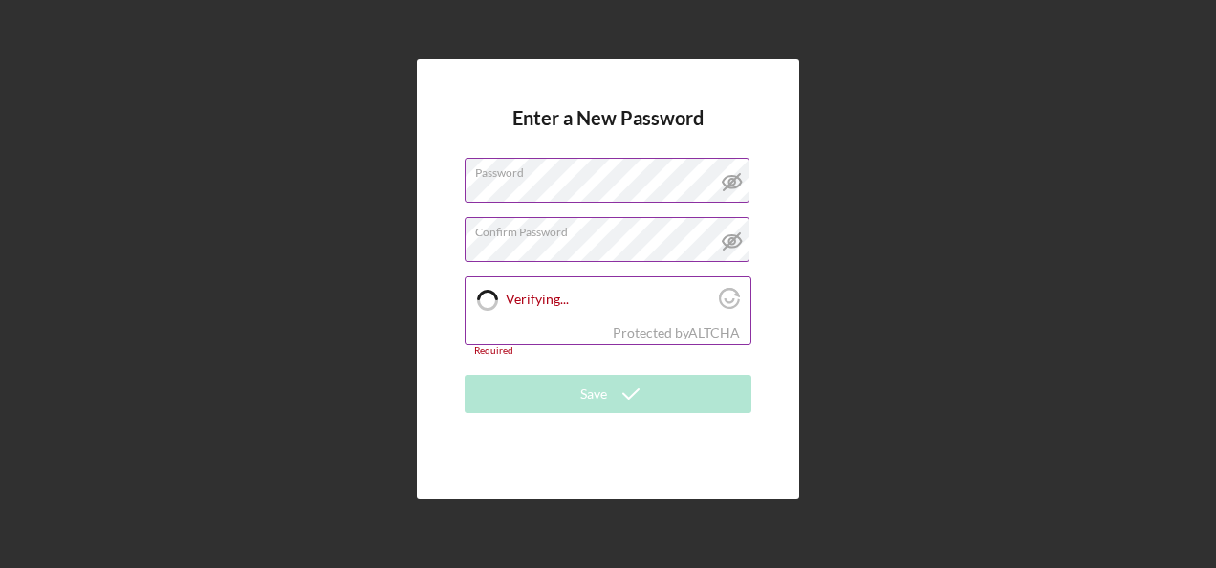
checkbox input "true"
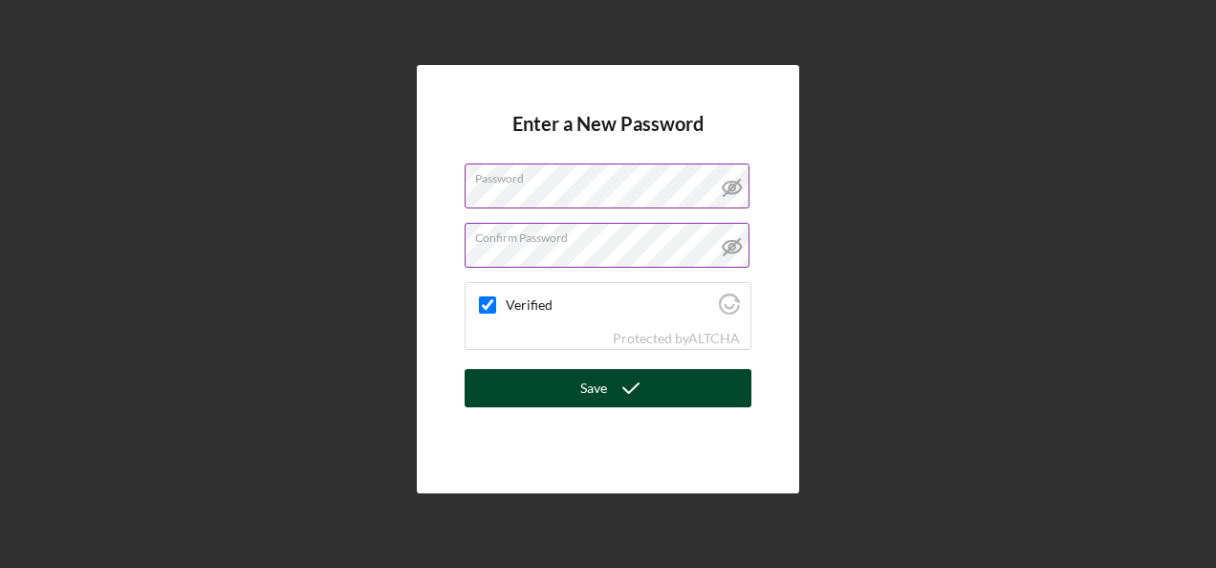
click at [635, 391] on icon "submit" at bounding box center [631, 388] width 48 height 48
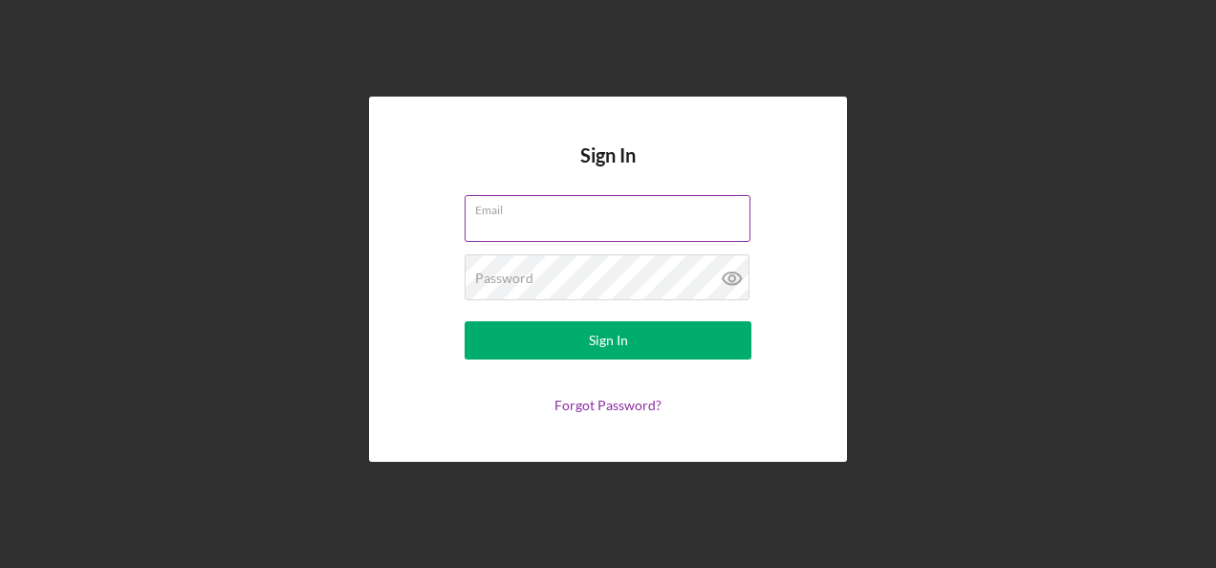
click at [554, 225] on input "Email" at bounding box center [607, 218] width 286 height 46
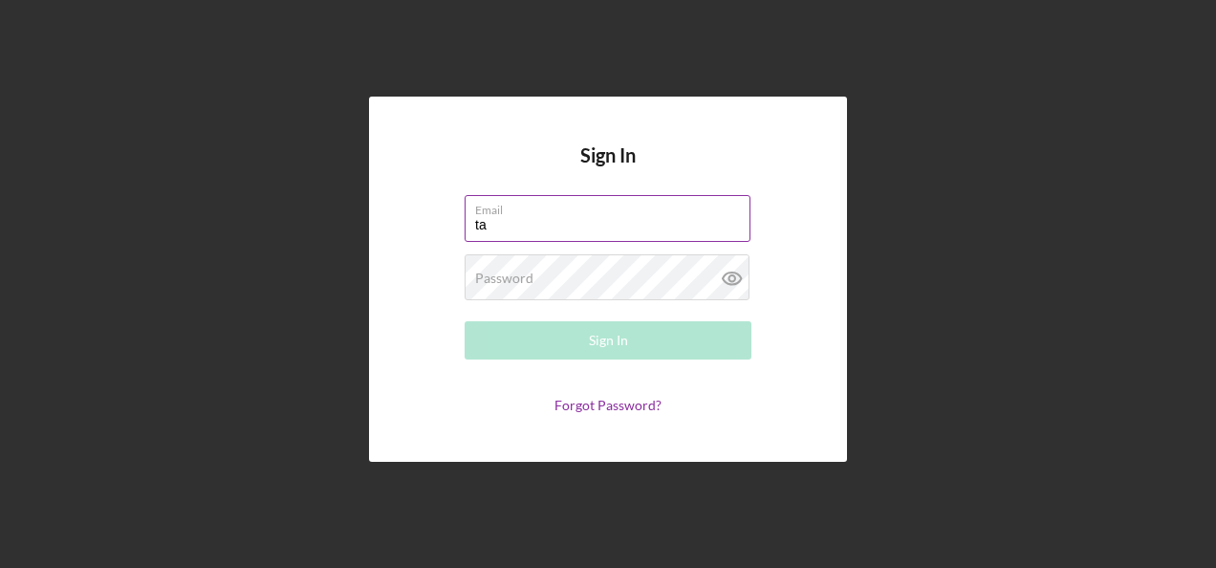
type input "t"
type input "yassygusman88@gmail.com"
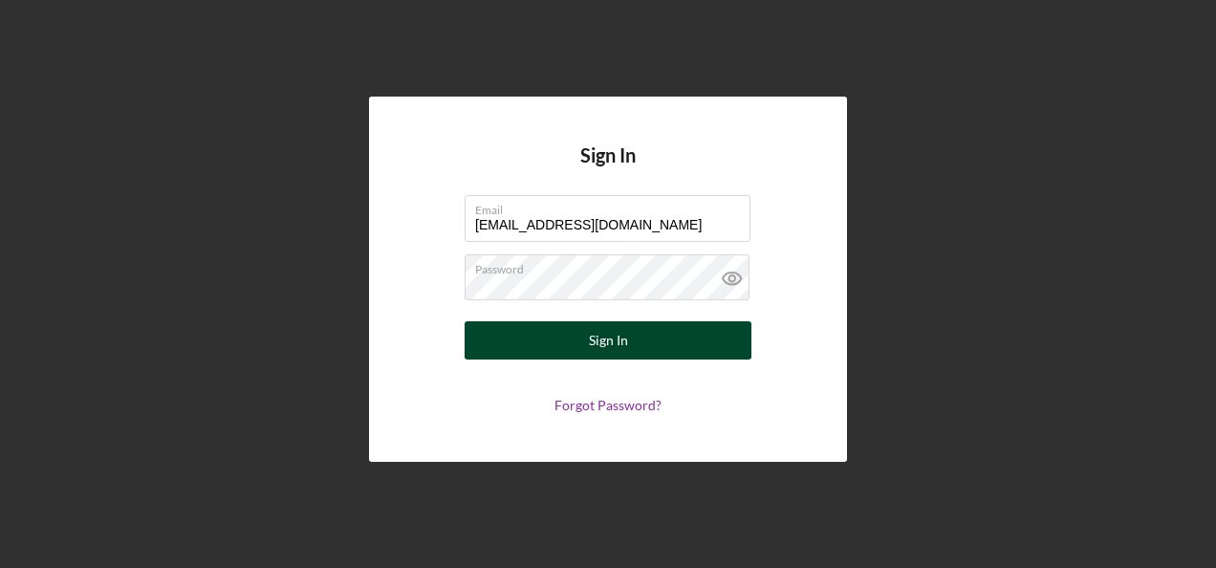
click at [612, 341] on div "Sign In" at bounding box center [608, 340] width 39 height 38
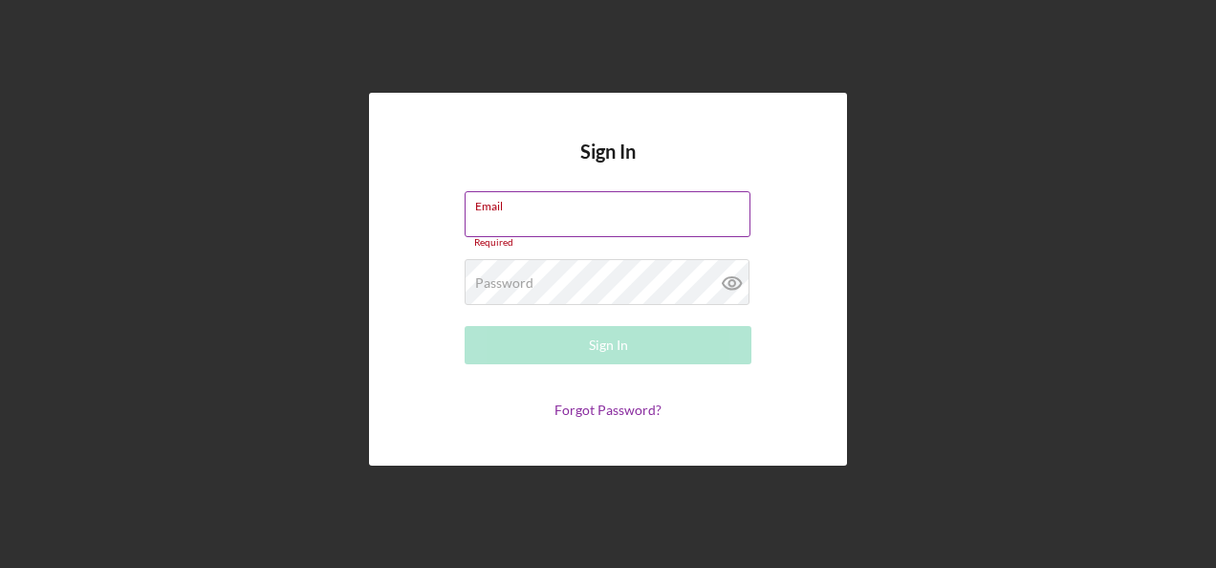
paste input "[PERSON_NAME] <[EMAIL_ADDRESS][DOMAIN_NAME]>"
drag, startPoint x: 570, startPoint y: 222, endPoint x: 428, endPoint y: 226, distance: 141.5
click at [428, 226] on form "Email [PERSON_NAME] <[EMAIL_ADDRESS][DOMAIN_NAME]> Please enter a valid email a…" at bounding box center [608, 304] width 382 height 227
click at [707, 220] on input "[EMAIL_ADDRESS][DOMAIN_NAME]>" at bounding box center [607, 214] width 286 height 46
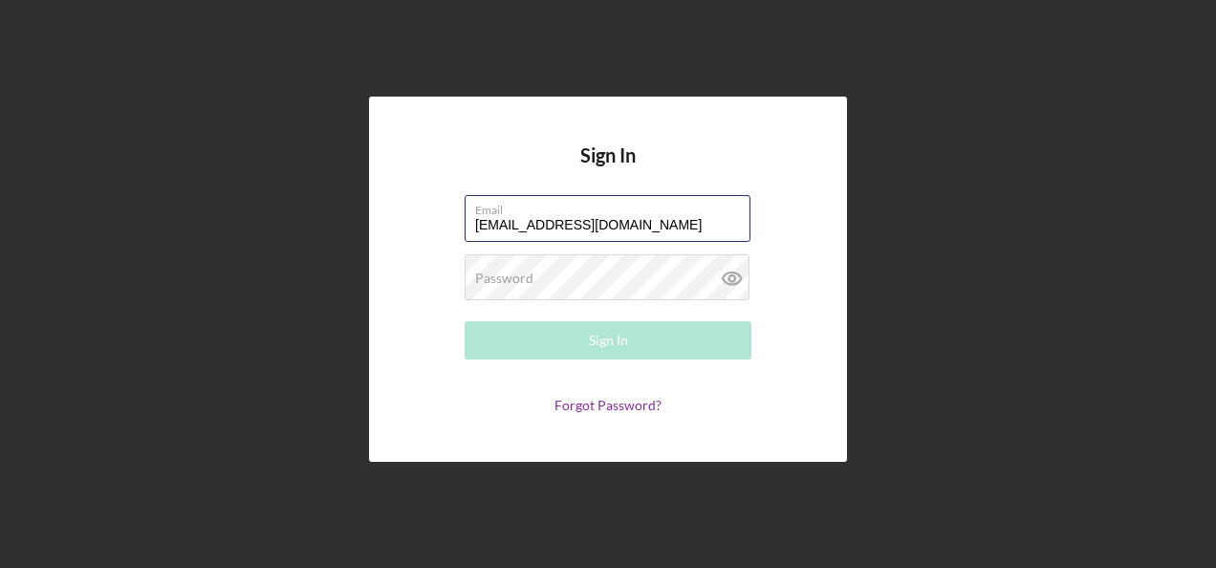
type input "[EMAIL_ADDRESS][DOMAIN_NAME]"
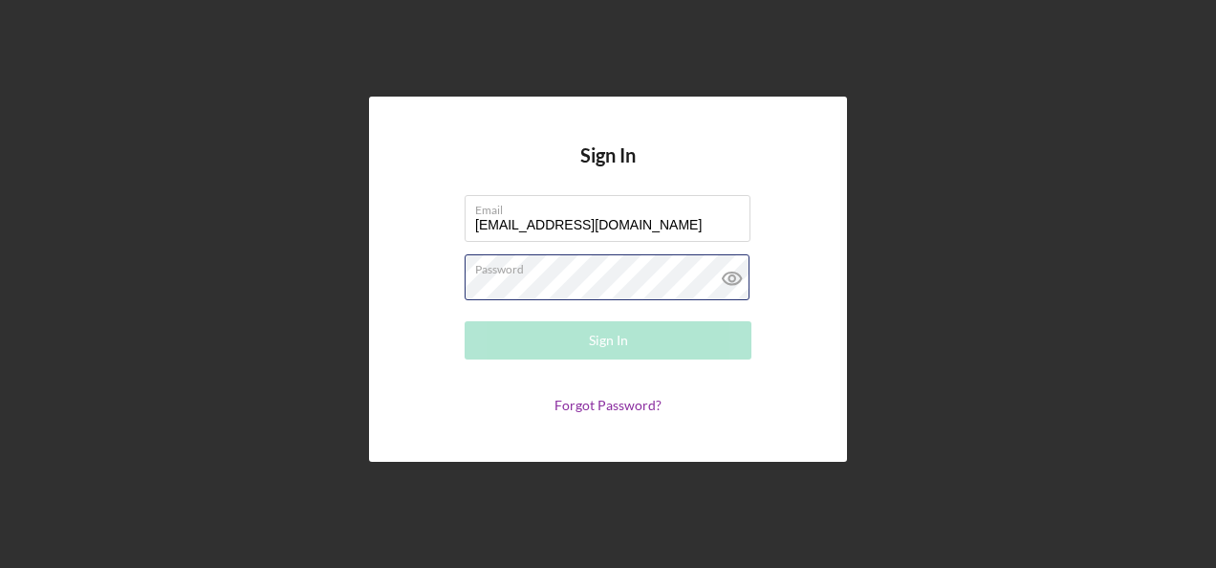
click at [562, 268] on div "Password Required" at bounding box center [607, 278] width 287 height 48
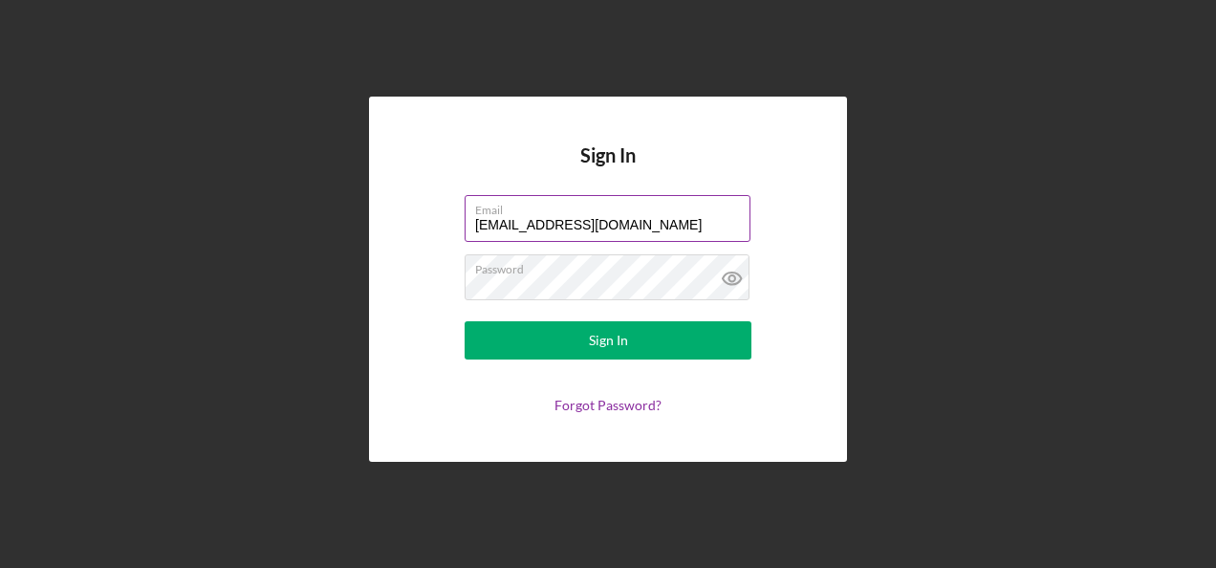
click at [688, 231] on input "[EMAIL_ADDRESS][DOMAIN_NAME]" at bounding box center [607, 218] width 286 height 46
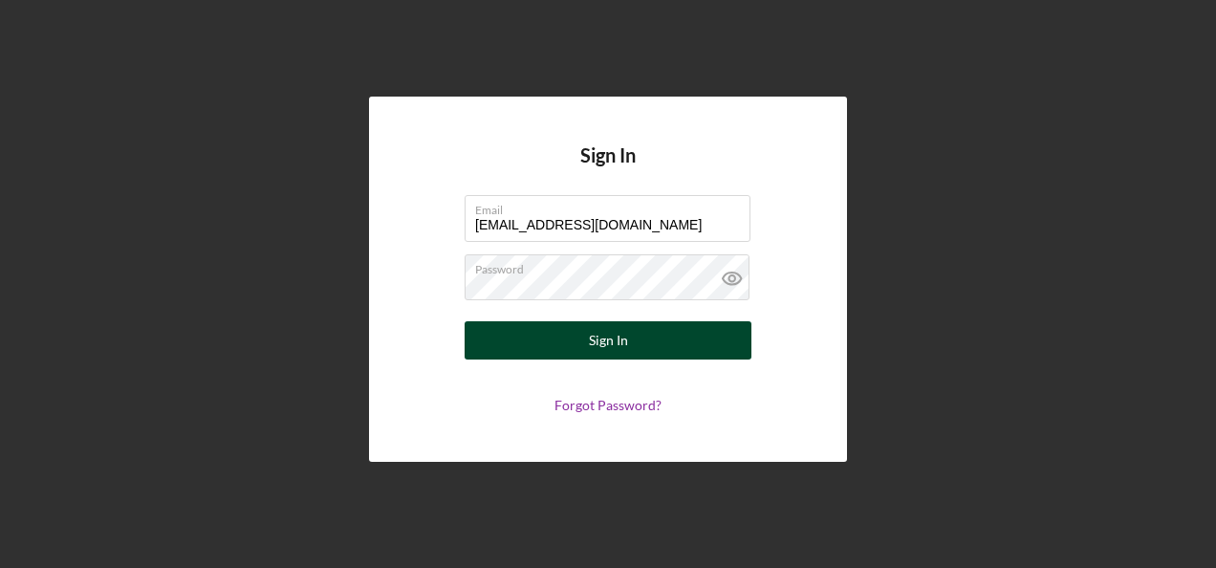
click at [608, 347] on div "Sign In" at bounding box center [608, 340] width 39 height 38
